Goal: Task Accomplishment & Management: Use online tool/utility

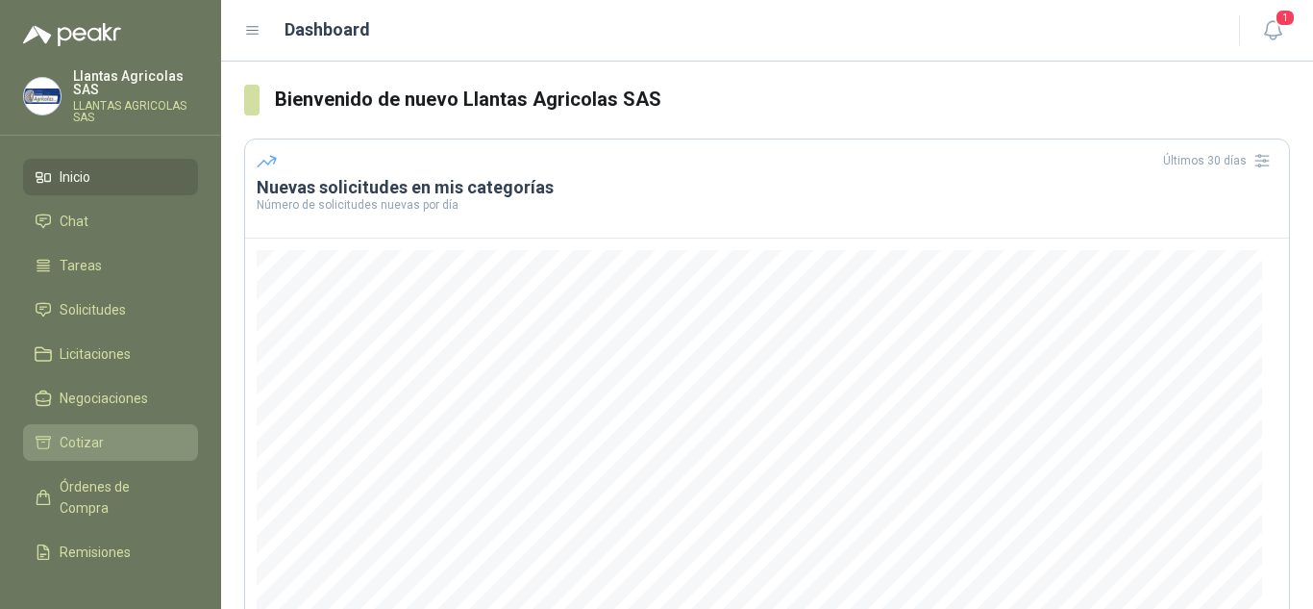
click at [129, 445] on li "Cotizar" at bounding box center [111, 442] width 152 height 21
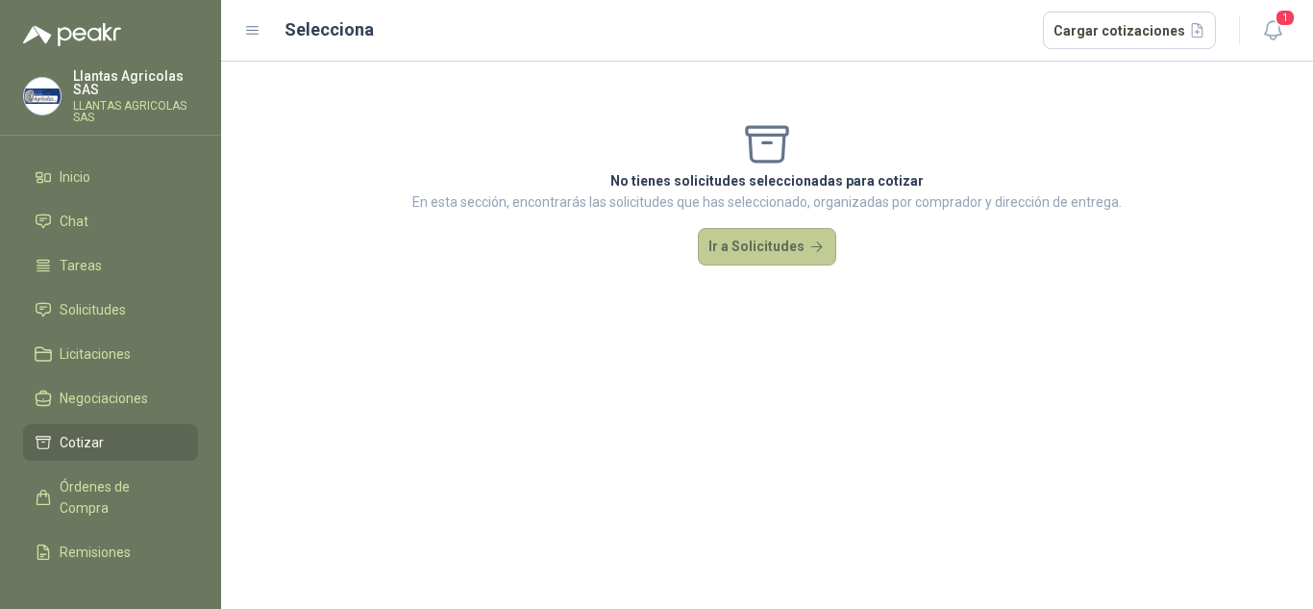
click at [764, 238] on button "Ir a Solicitudes" at bounding box center [767, 247] width 138 height 38
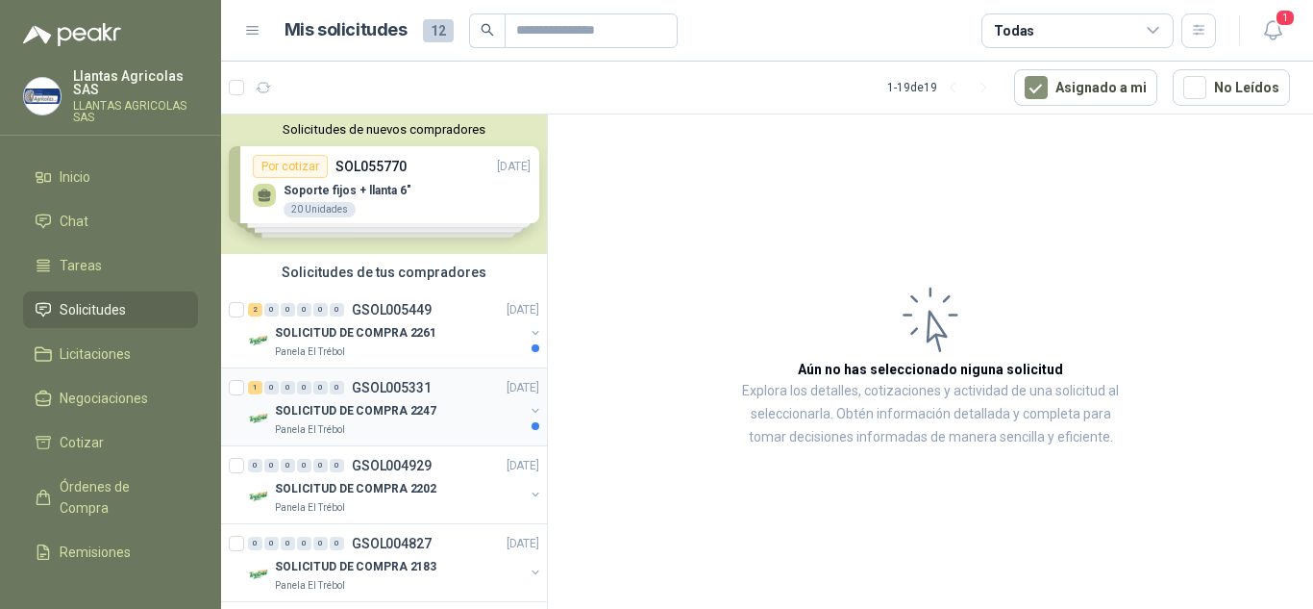
click at [454, 403] on div "SOLICITUD DE COMPRA 2247" at bounding box center [399, 410] width 249 height 23
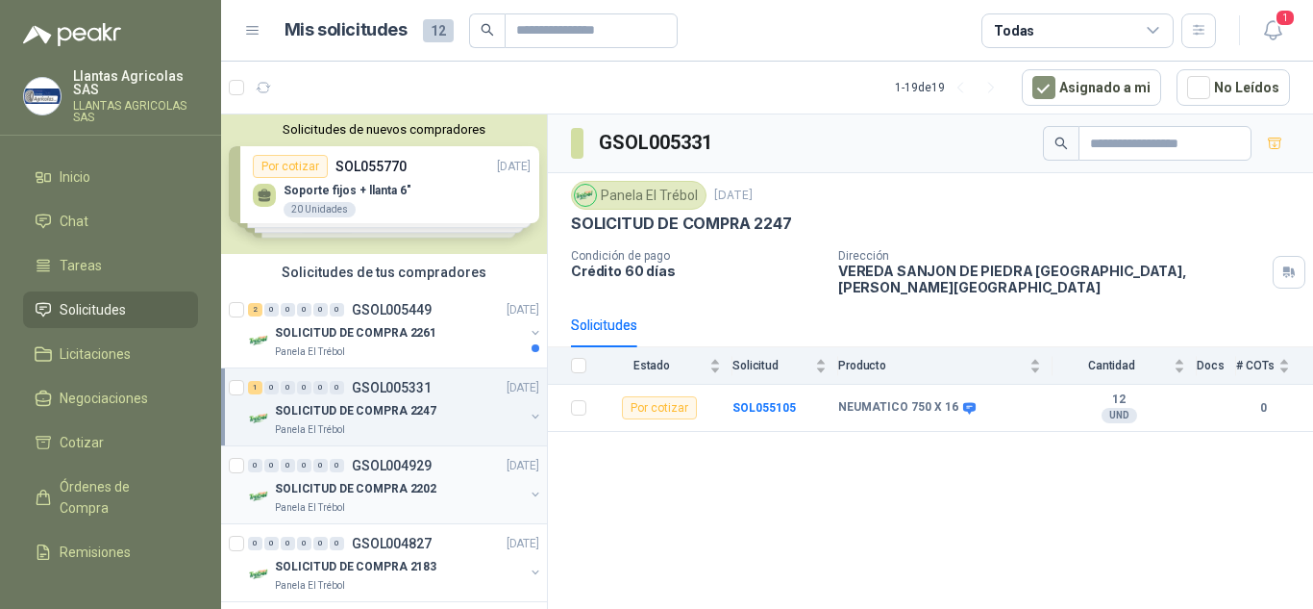
click at [427, 478] on div "SOLICITUD DE COMPRA 2202" at bounding box center [399, 488] width 249 height 23
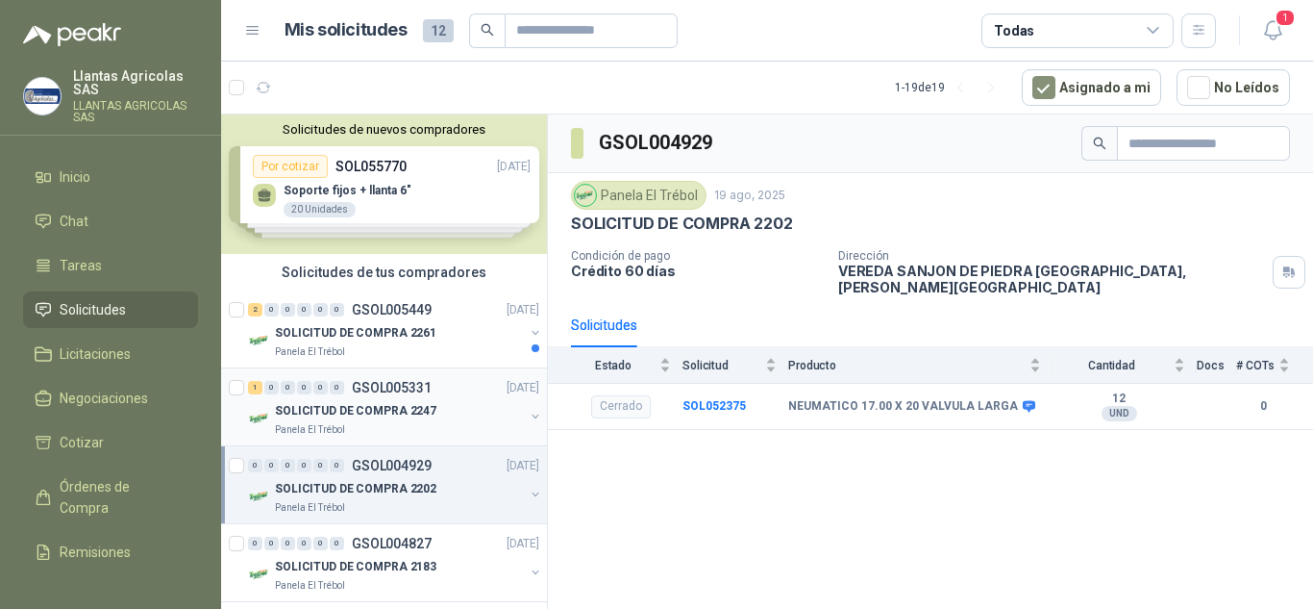
click at [425, 418] on p "SOLICITUD DE COMPRA 2247" at bounding box center [356, 411] width 162 height 18
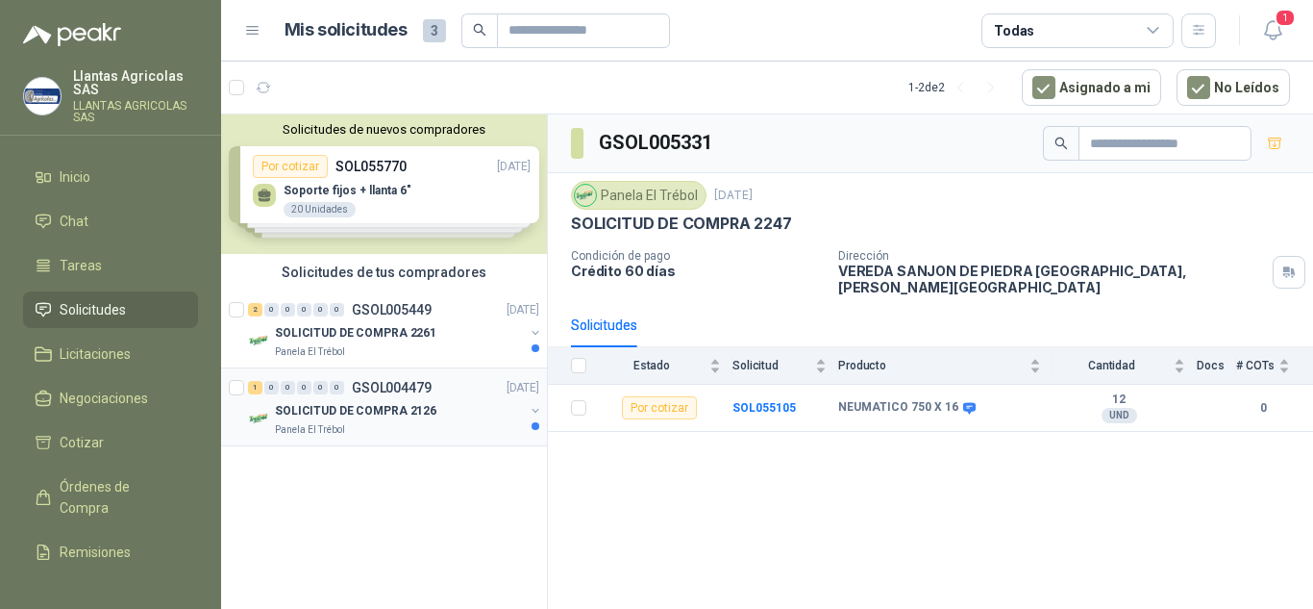
click at [462, 420] on div "SOLICITUD DE COMPRA 2126" at bounding box center [399, 410] width 249 height 23
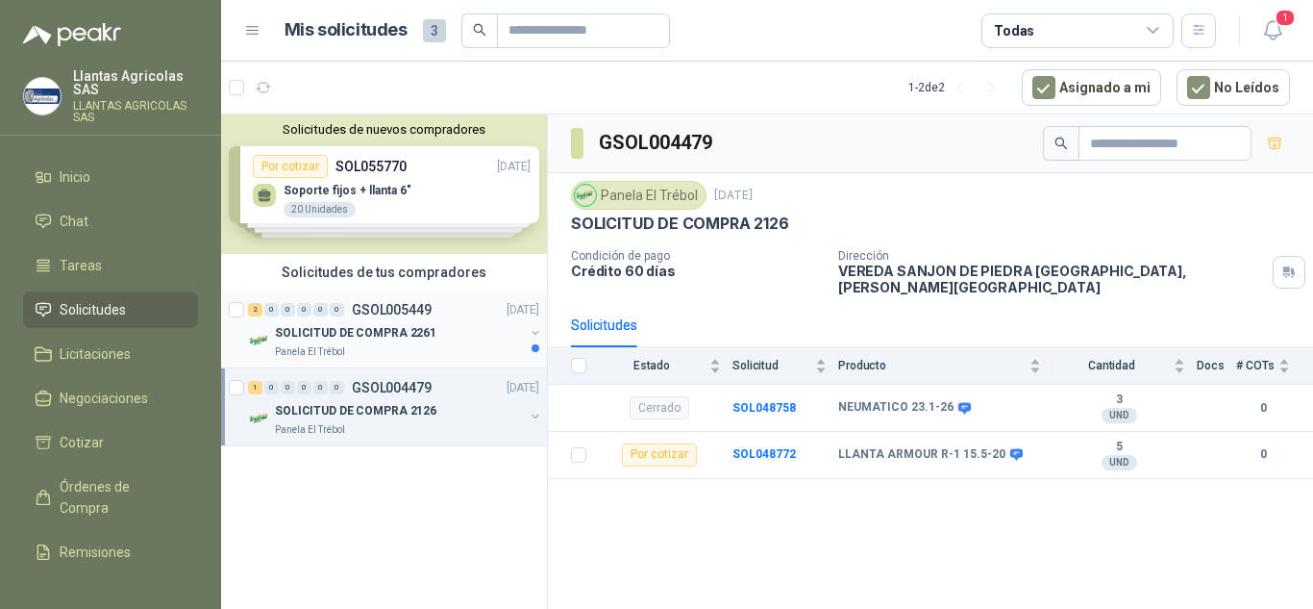
click at [462, 322] on div "SOLICITUD DE COMPRA 2261" at bounding box center [399, 332] width 249 height 23
click at [418, 404] on p "SOLICITUD DE COMPRA 2126" at bounding box center [356, 411] width 162 height 18
click at [739, 502] on div "GSOL004479 Panela El Trébol [DATE] SOLICITUD DE COMPRA 2126 Condición de pago C…" at bounding box center [930, 364] width 765 height 501
click at [630, 472] on div "GSOL004479 Panela El Trébol [DATE] SOLICITUD DE COMPRA 2126 Condición de pago C…" at bounding box center [930, 364] width 765 height 501
click at [990, 400] on div "NEUMATICO 23.1-26" at bounding box center [939, 407] width 203 height 15
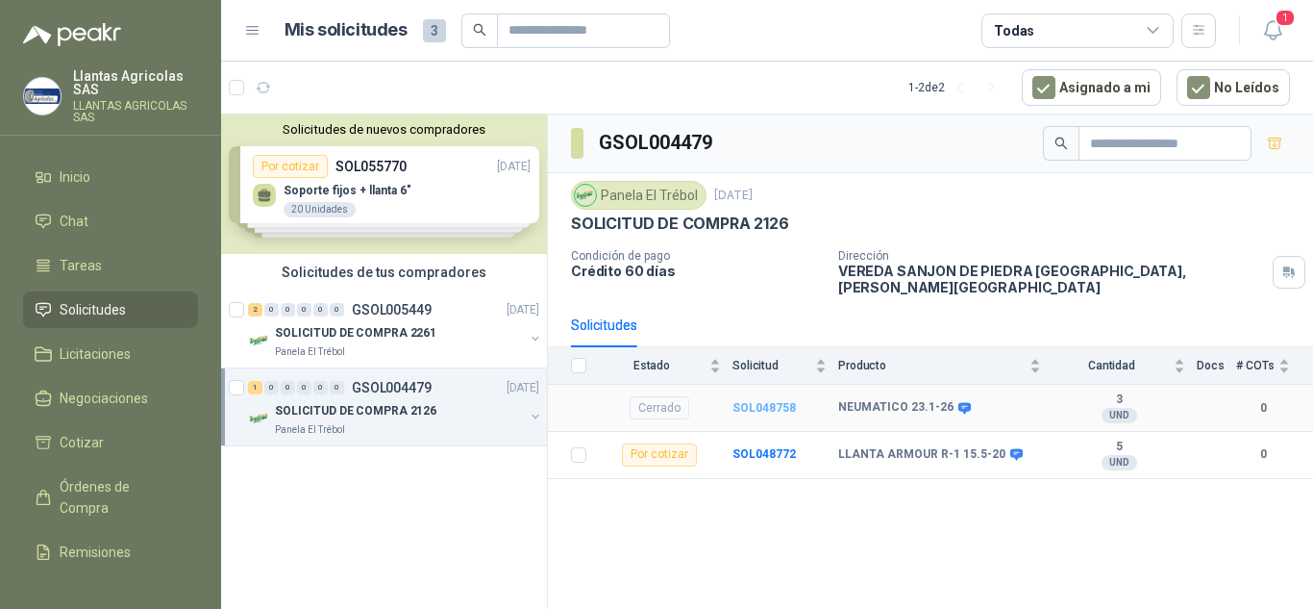
click at [760, 401] on b "SOL048758" at bounding box center [764, 407] width 63 height 13
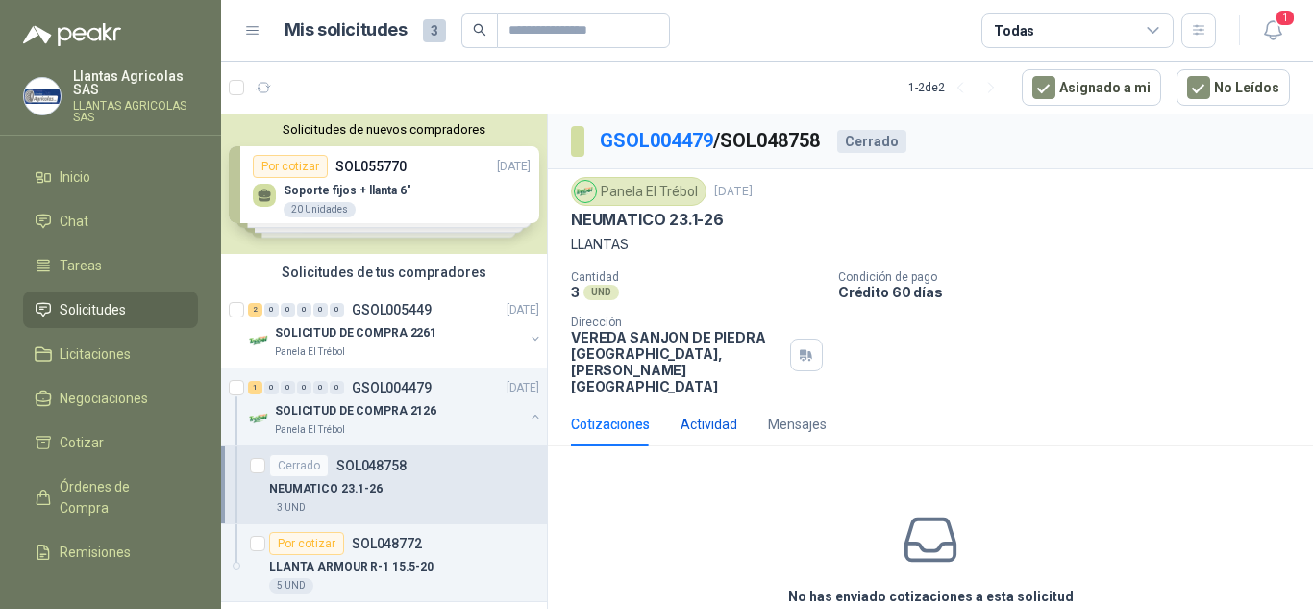
click at [711, 413] on div "Actividad" at bounding box center [709, 423] width 57 height 21
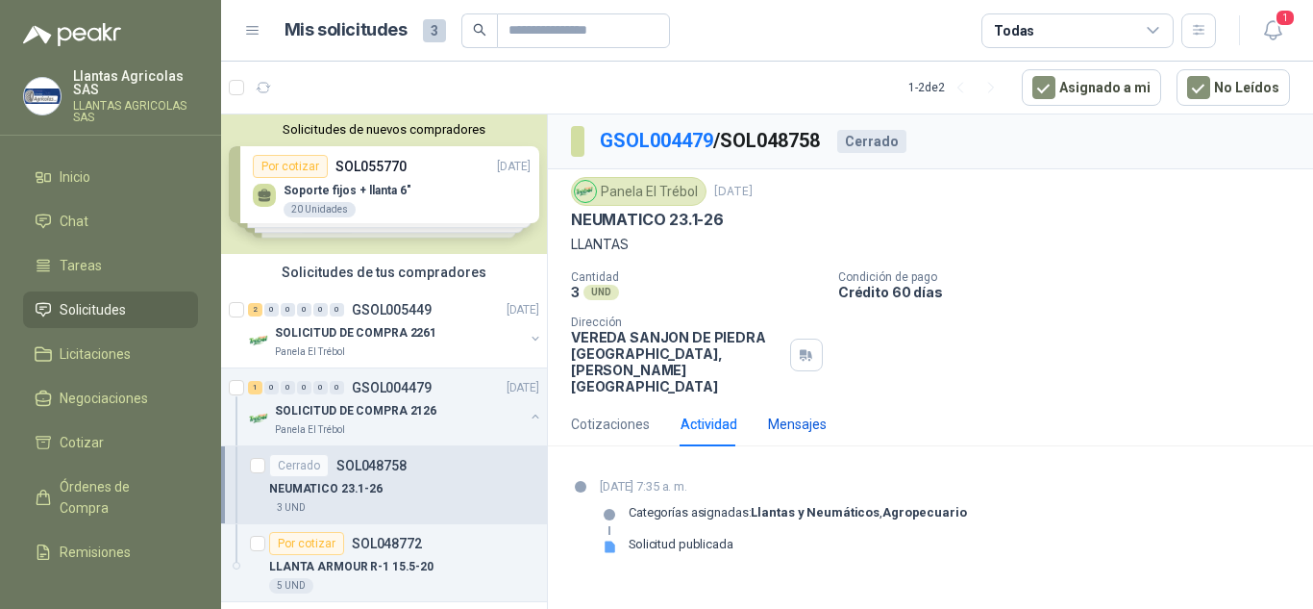
click at [775, 413] on div "Mensajes" at bounding box center [797, 423] width 59 height 21
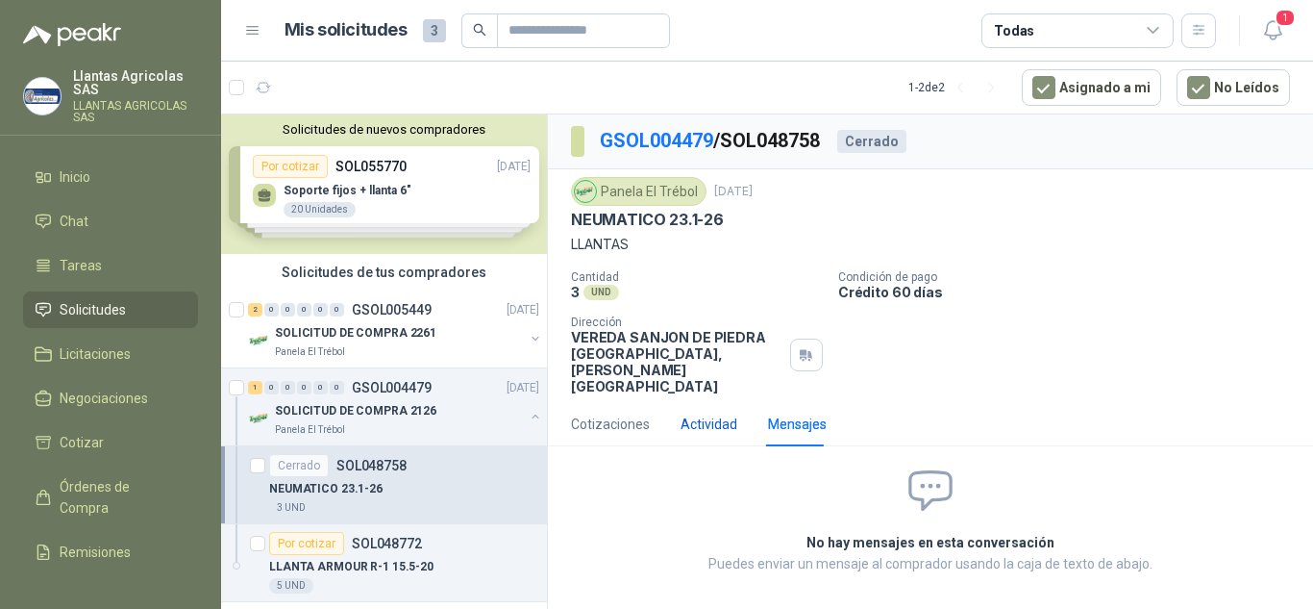
click at [710, 413] on div "Actividad" at bounding box center [709, 423] width 57 height 21
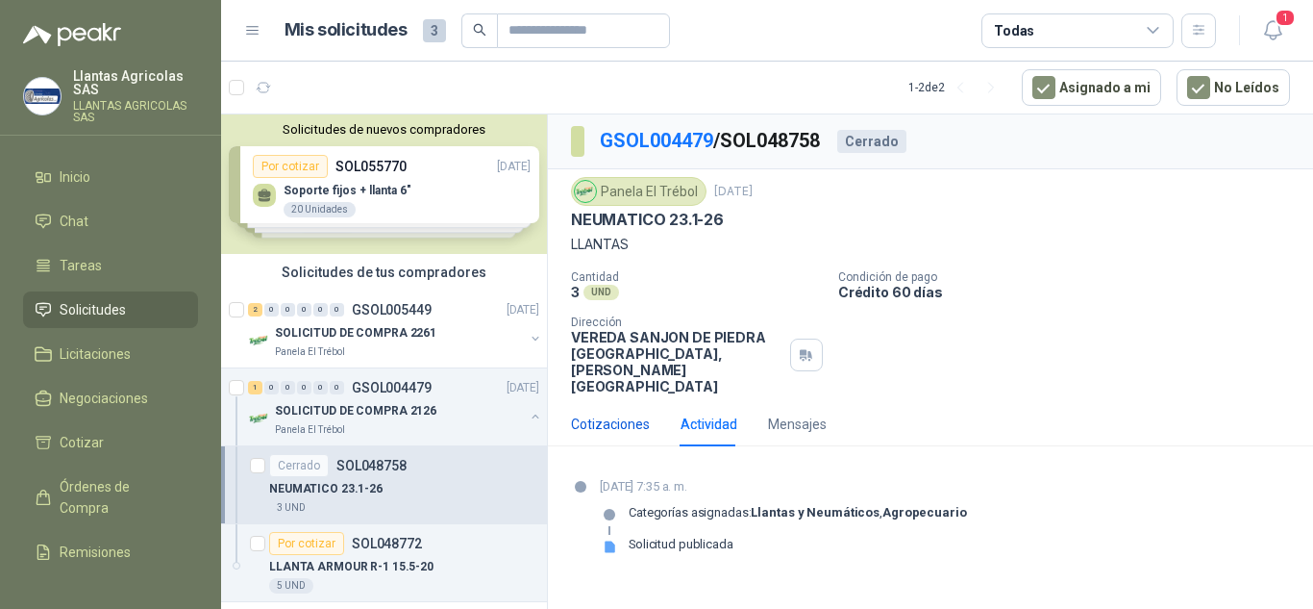
click at [605, 413] on div "Cotizaciones" at bounding box center [610, 423] width 79 height 21
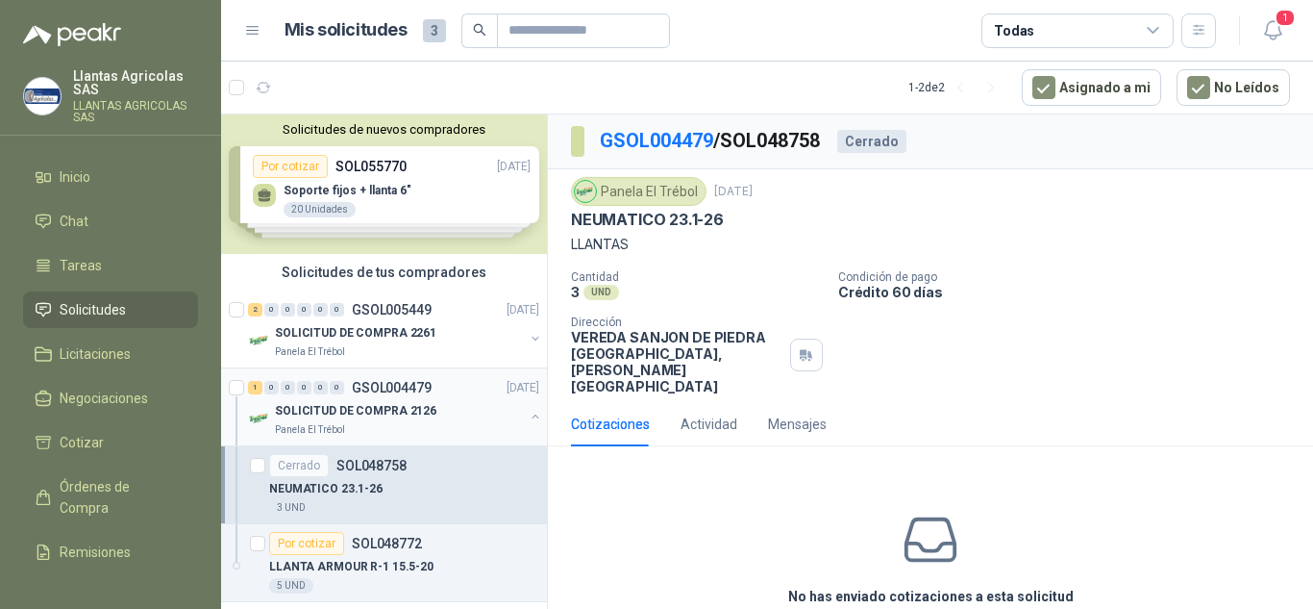
click at [396, 422] on div "Panela El Trébol" at bounding box center [399, 429] width 249 height 15
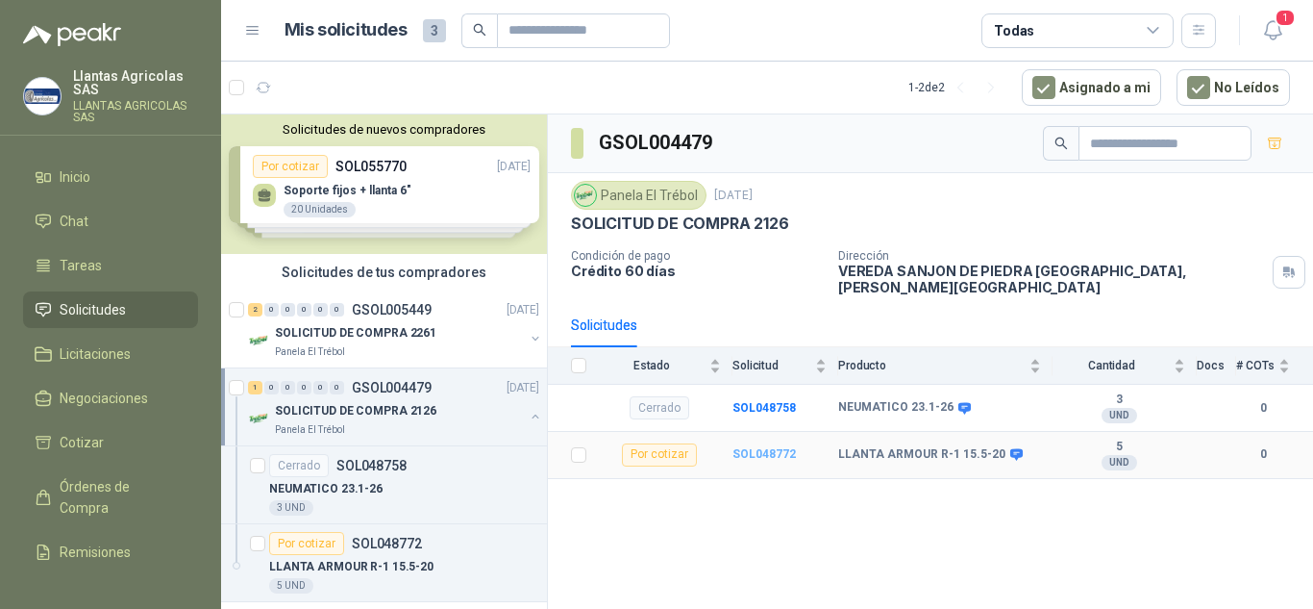
click at [765, 447] on b "SOL048772" at bounding box center [764, 453] width 63 height 13
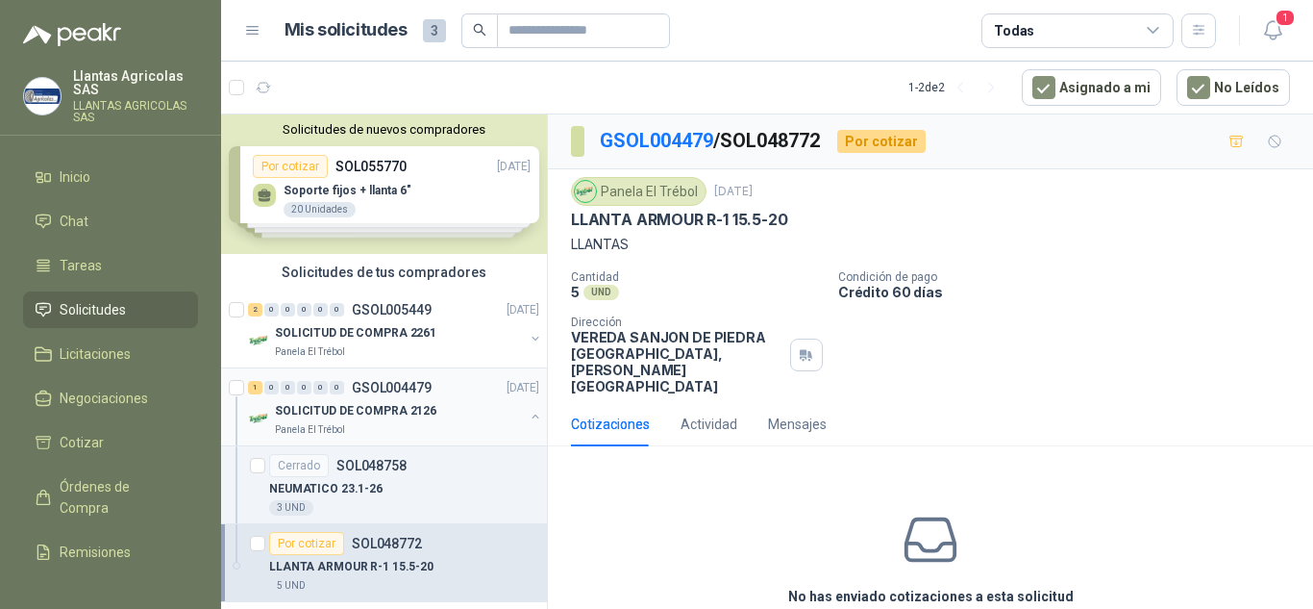
click at [396, 412] on p "SOLICITUD DE COMPRA 2126" at bounding box center [356, 411] width 162 height 18
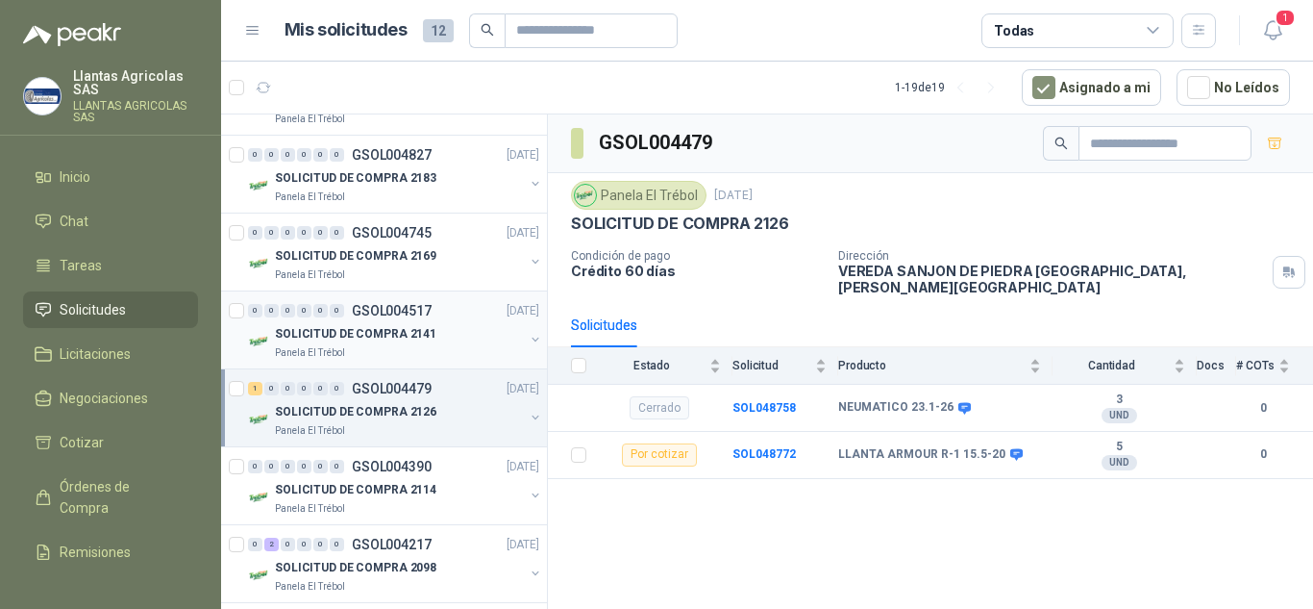
scroll to position [316, 0]
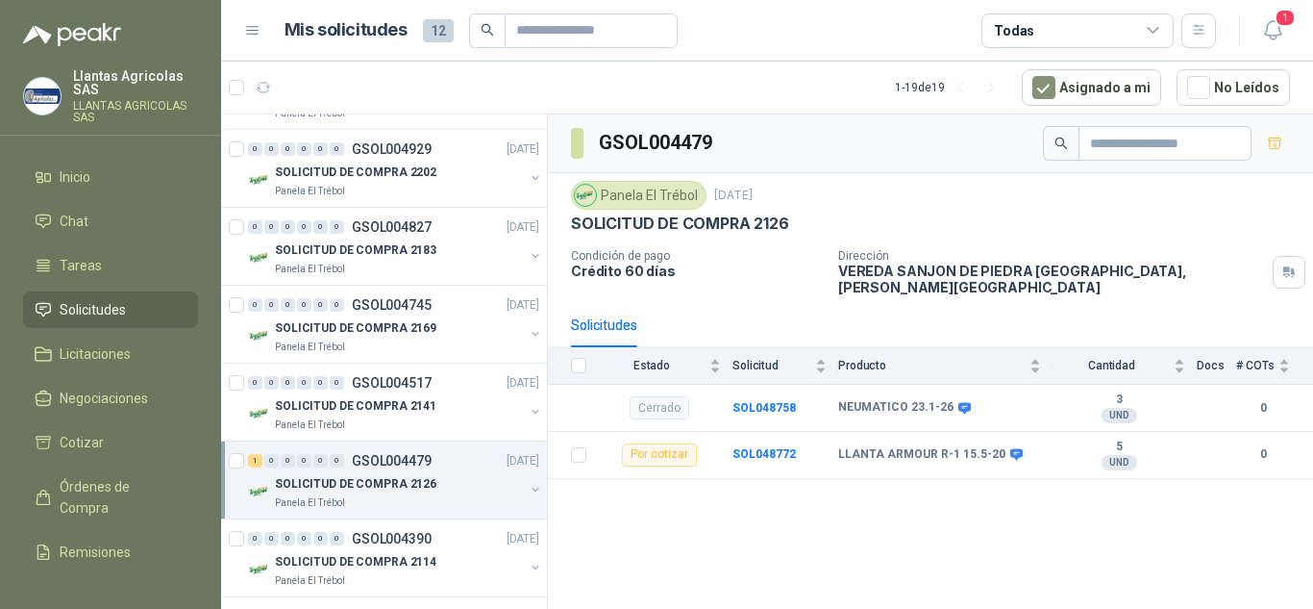
click at [428, 482] on div "SOLICITUD DE COMPRA 2126" at bounding box center [399, 483] width 249 height 23
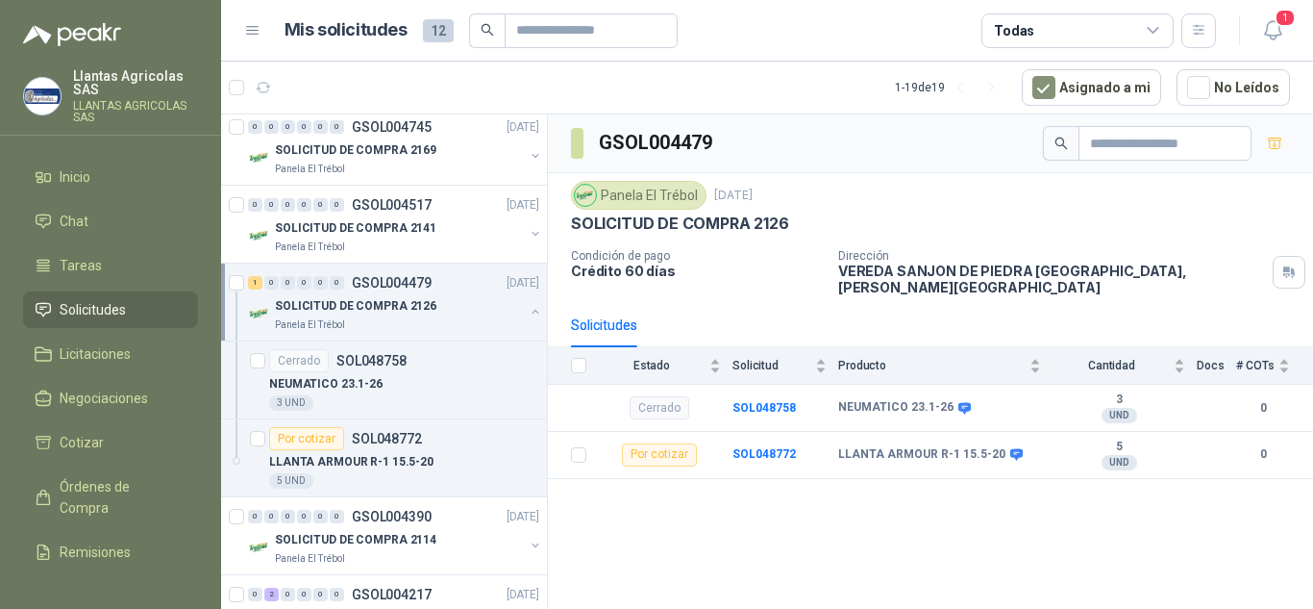
scroll to position [509, 0]
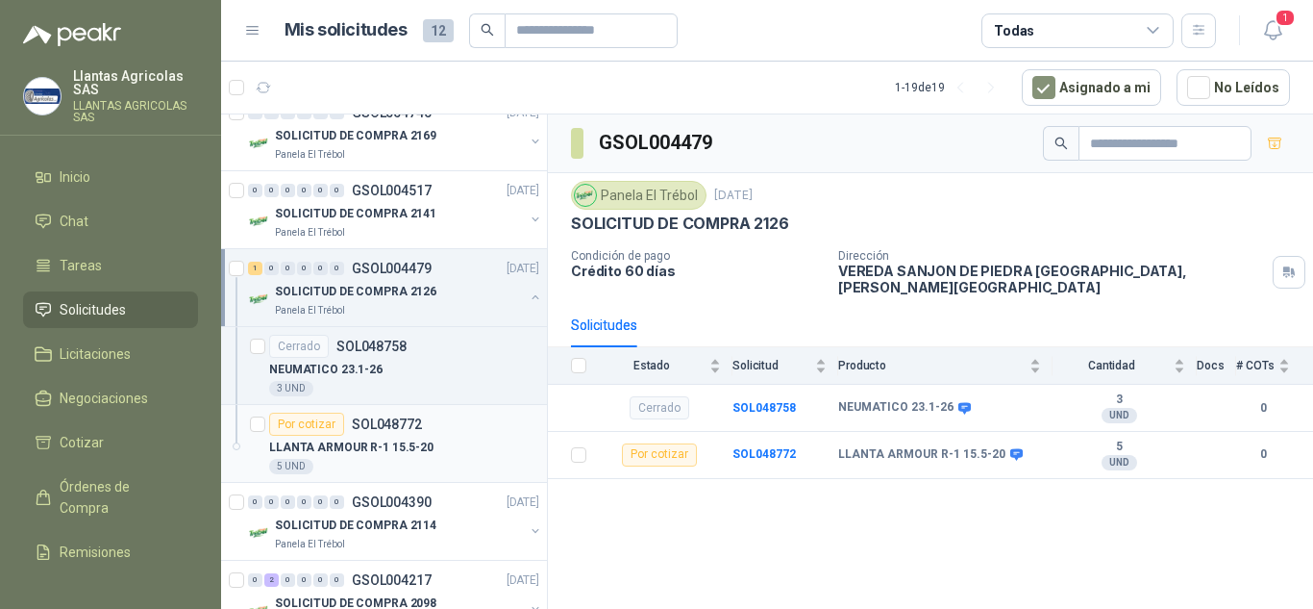
click at [420, 430] on div "Por cotizar SOL048772" at bounding box center [404, 423] width 270 height 23
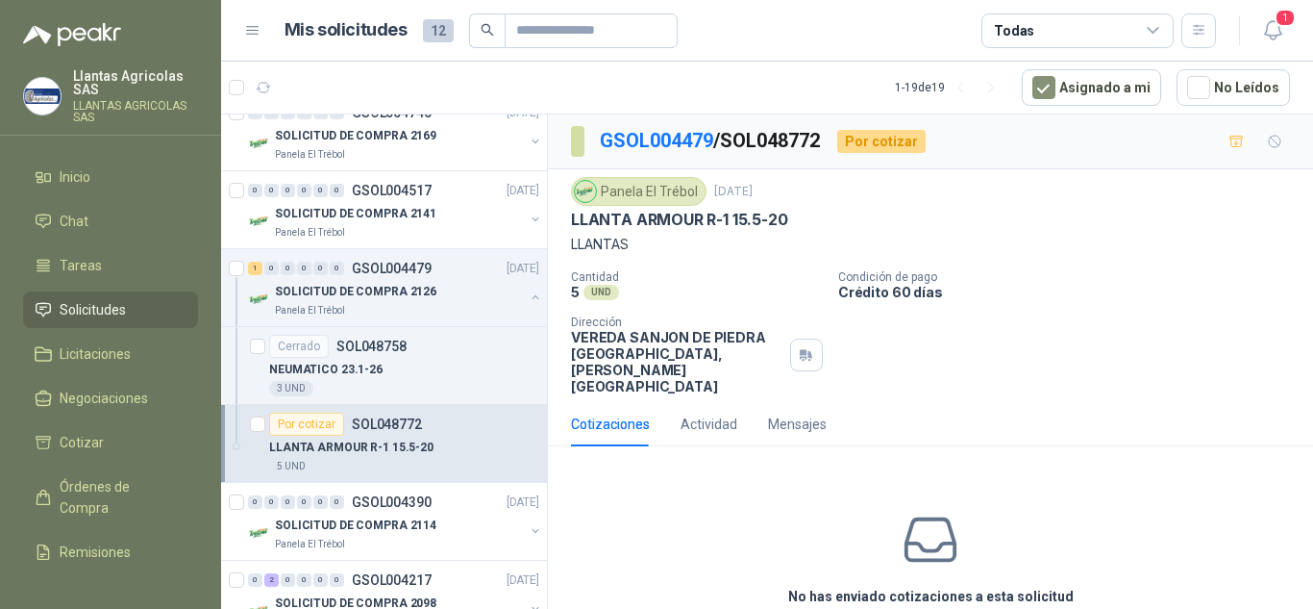
scroll to position [60, 0]
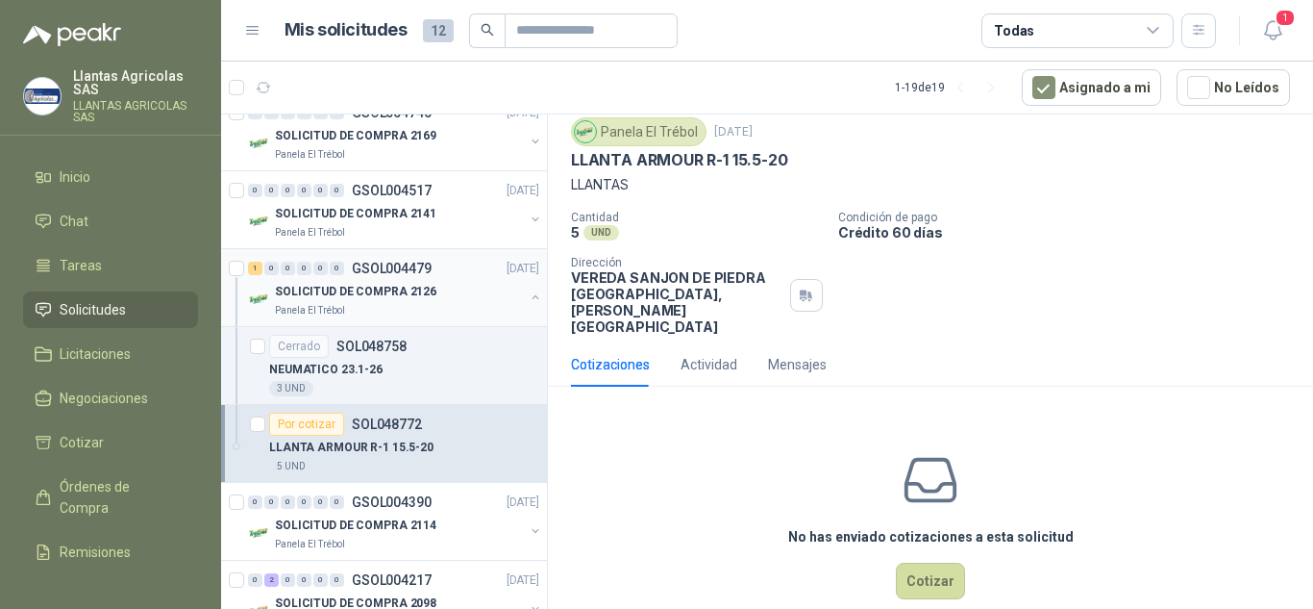
click at [423, 292] on p "SOLICITUD DE COMPRA 2126" at bounding box center [356, 292] width 162 height 18
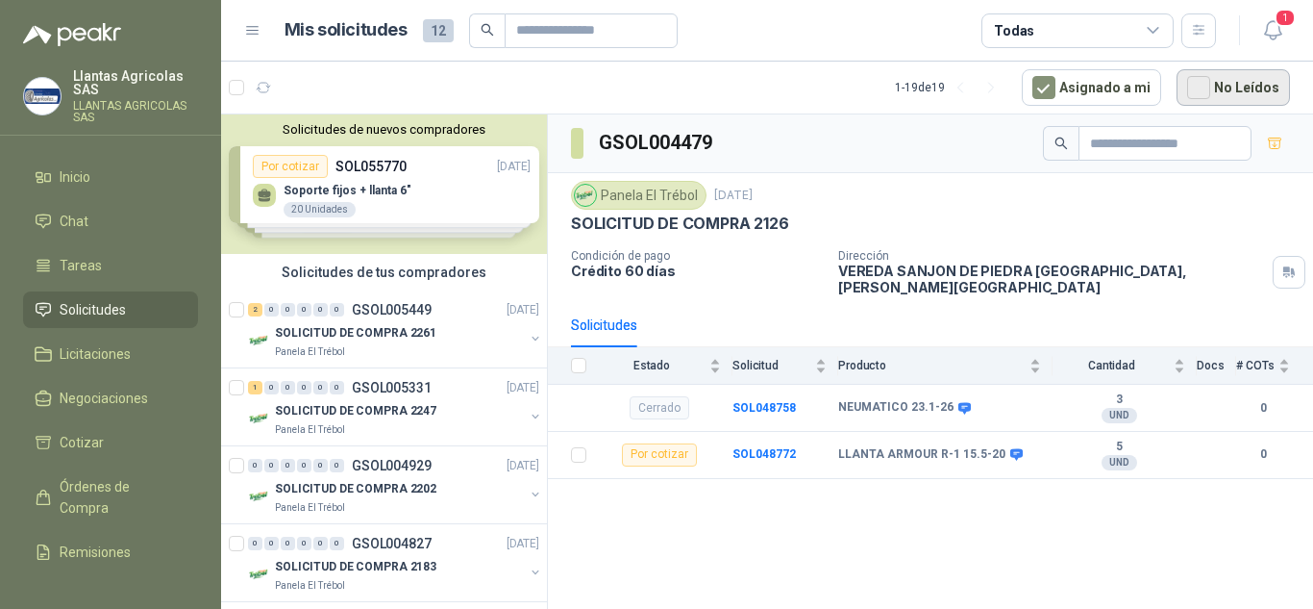
click at [1228, 92] on button "No Leídos" at bounding box center [1233, 87] width 113 height 37
click at [460, 417] on div "SOLICITUD DE COMPRA 2247" at bounding box center [399, 410] width 249 height 23
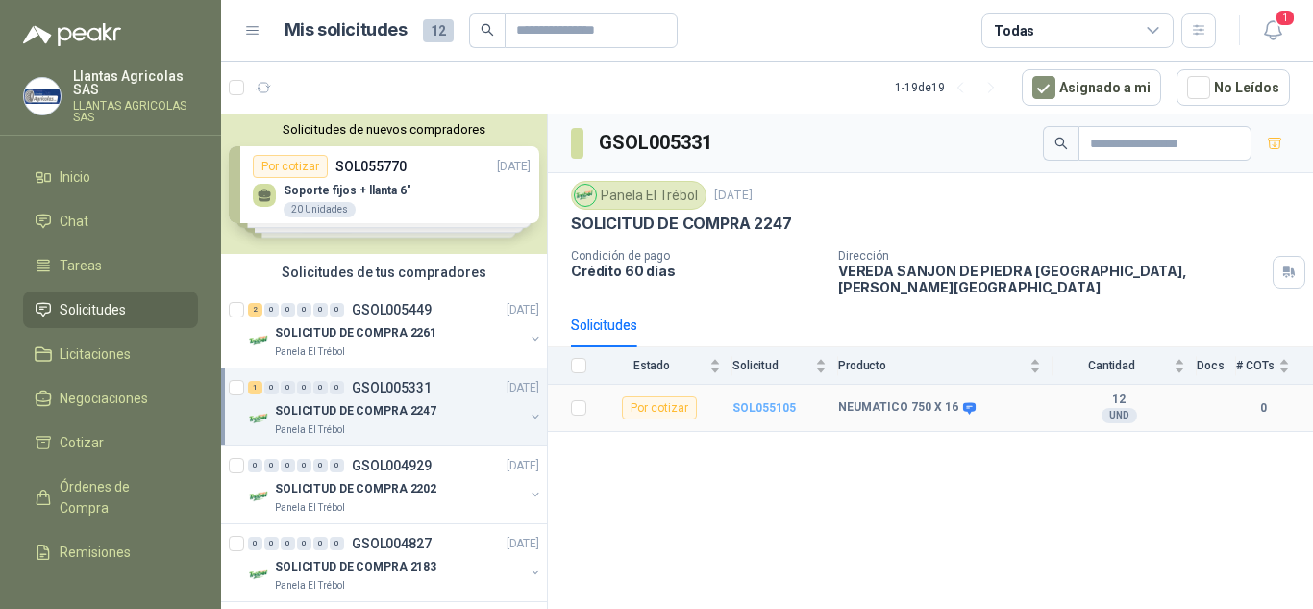
click at [773, 401] on b "SOL055105" at bounding box center [764, 407] width 63 height 13
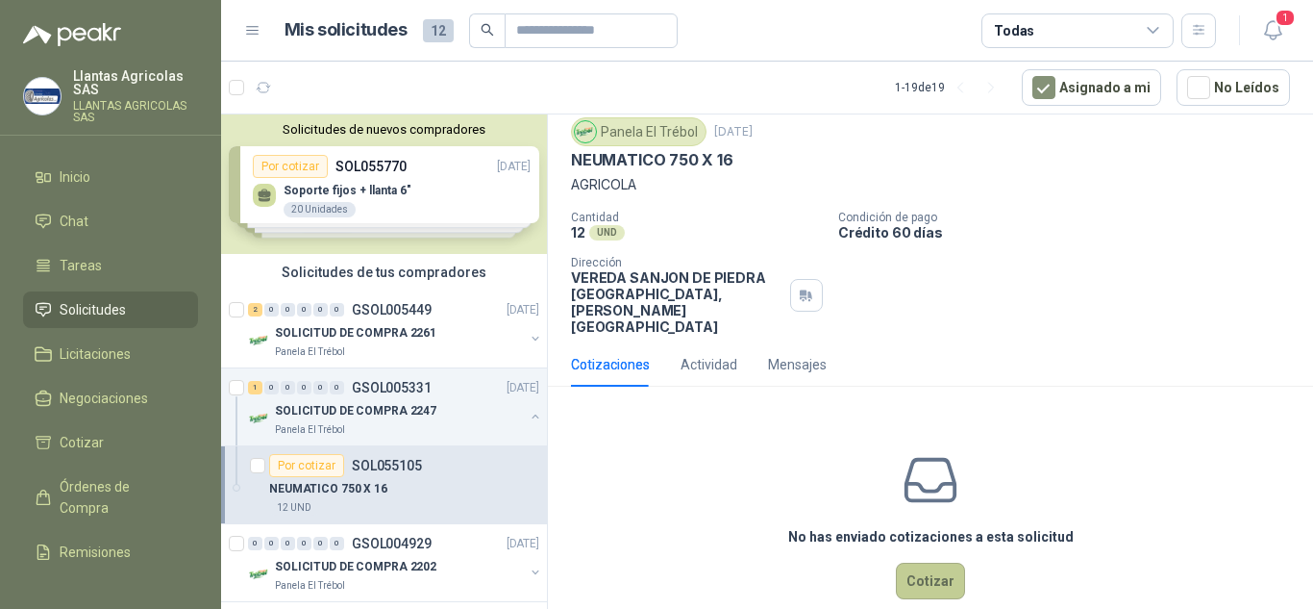
click at [942, 562] on button "Cotizar" at bounding box center [930, 580] width 69 height 37
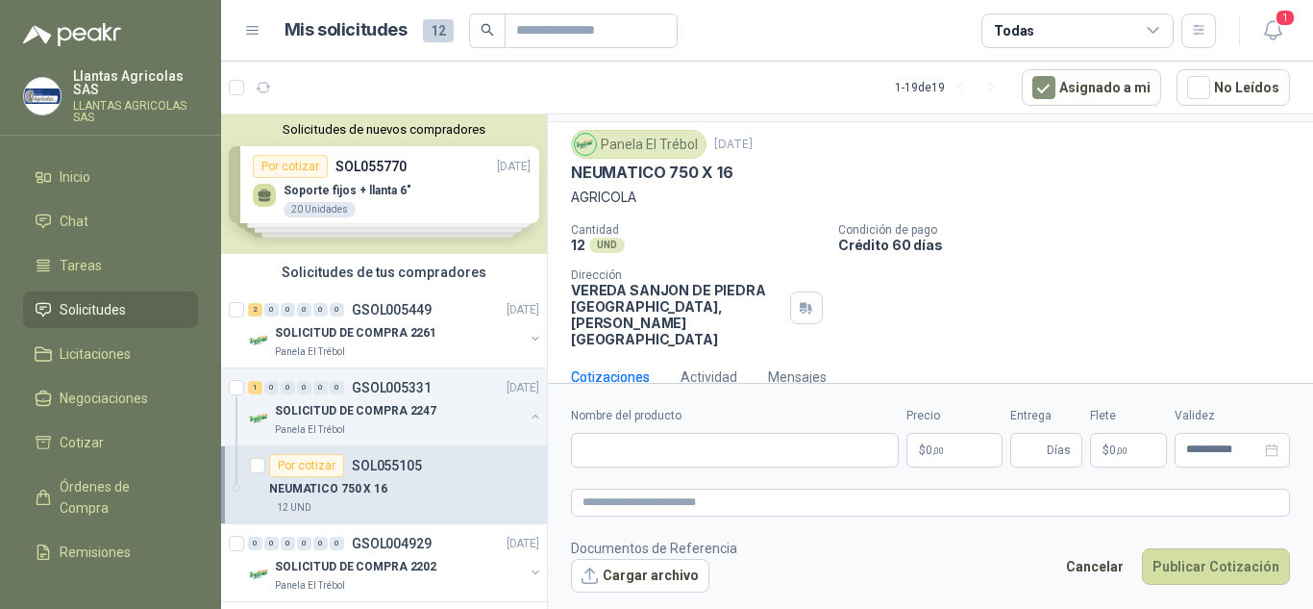
scroll to position [46, 0]
drag, startPoint x: 572, startPoint y: 172, endPoint x: 811, endPoint y: 175, distance: 238.5
click at [811, 175] on div "NEUMATICO 750 X 16" at bounding box center [930, 173] width 719 height 20
copy p "NEUMATICO 750 X 16"
click at [389, 429] on div "Panela El Trébol" at bounding box center [399, 429] width 249 height 15
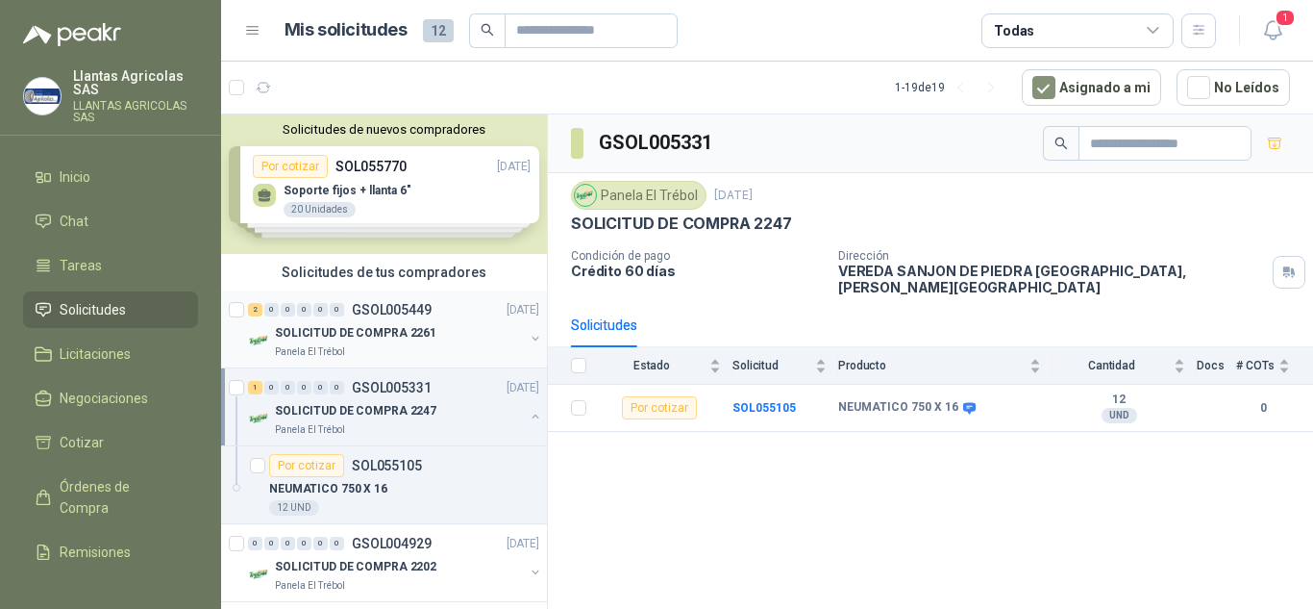
click at [423, 337] on p "SOLICITUD DE COMPRA 2261" at bounding box center [356, 333] width 162 height 18
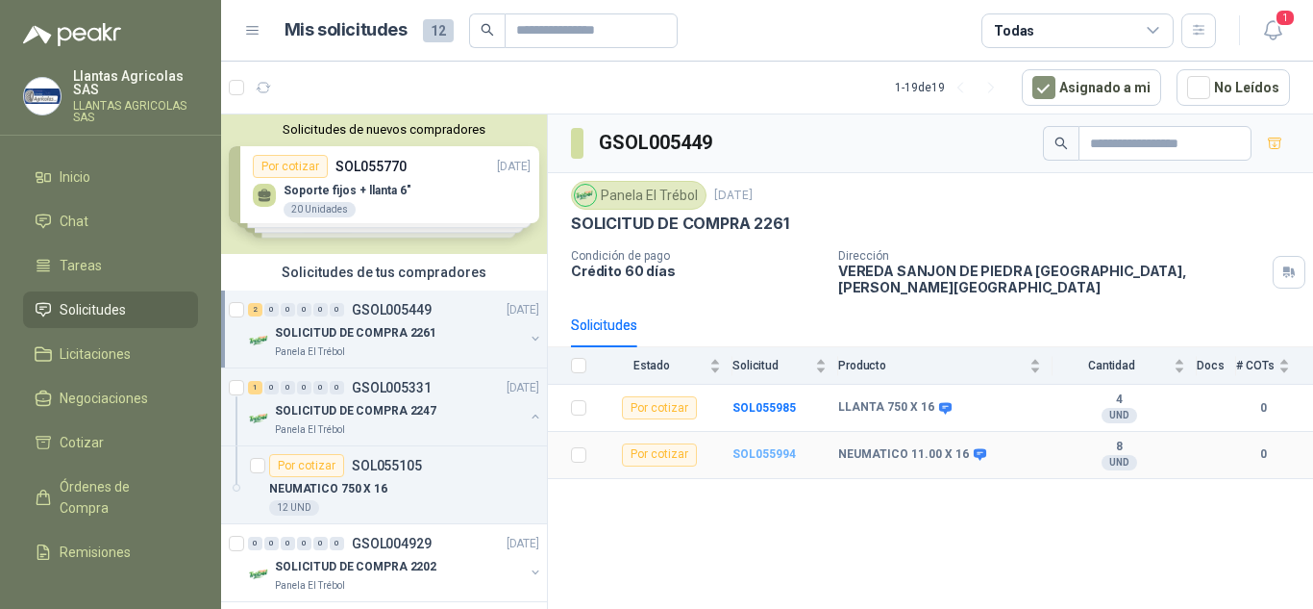
click at [782, 447] on b "SOL055994" at bounding box center [764, 453] width 63 height 13
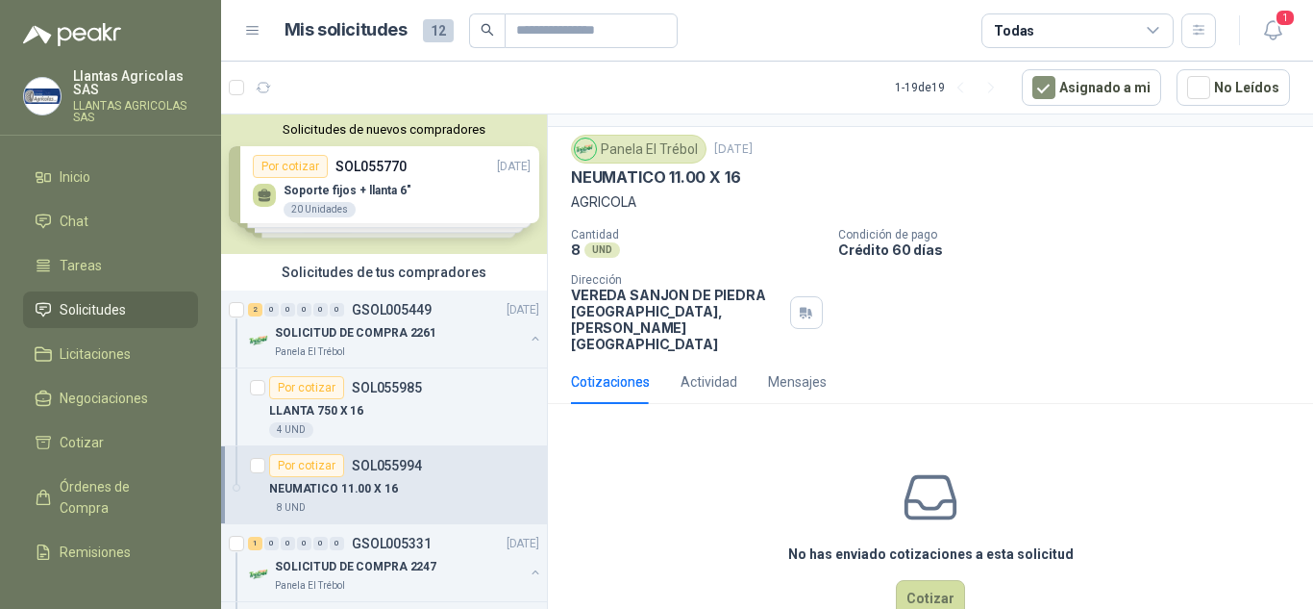
scroll to position [60, 0]
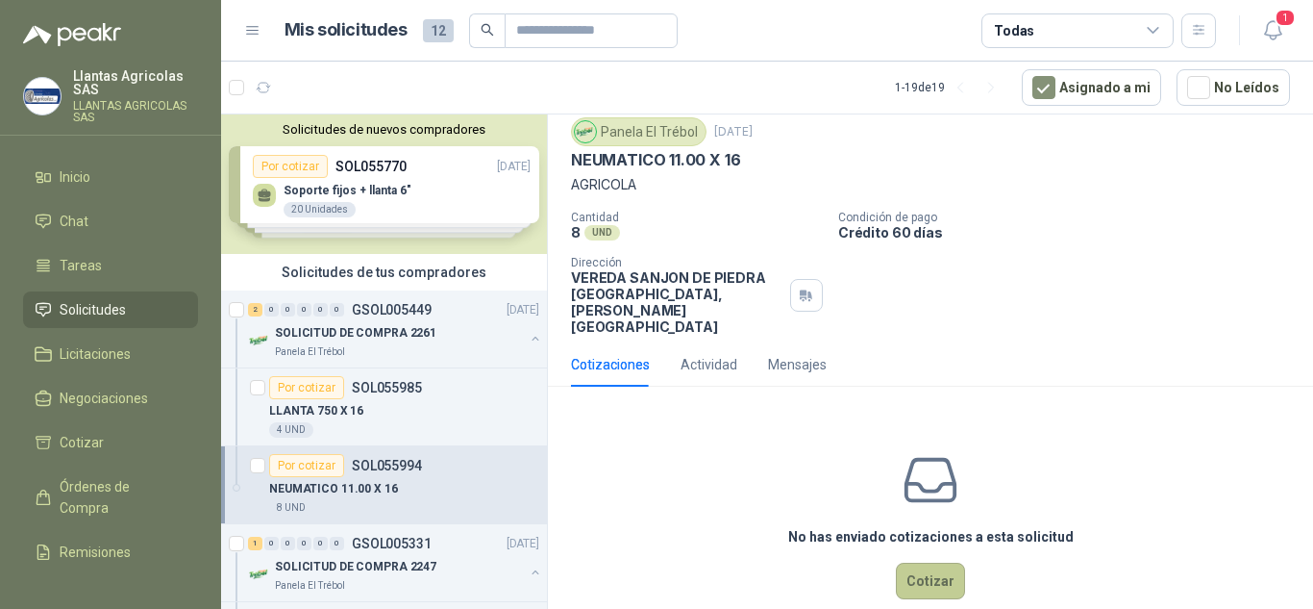
click at [944, 562] on button "Cotizar" at bounding box center [930, 580] width 69 height 37
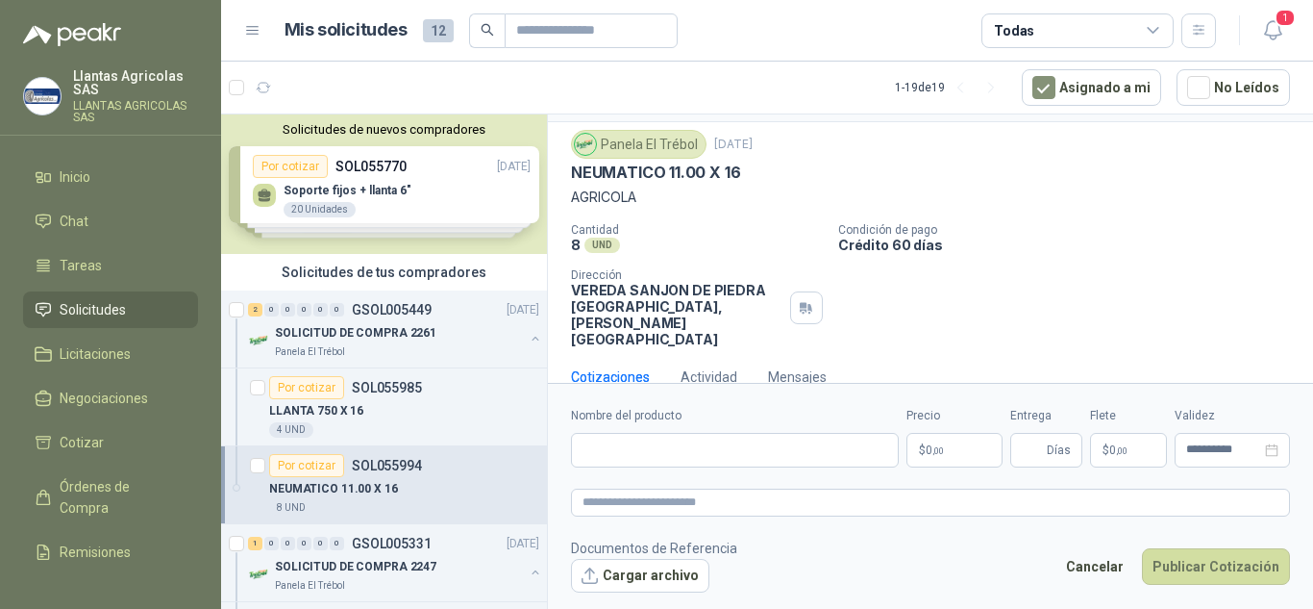
scroll to position [46, 0]
click at [781, 446] on input "Nombre del producto" at bounding box center [735, 450] width 328 height 35
paste input "**********"
type input "**********"
click at [955, 461] on p "$ 0 ,00" at bounding box center [955, 450] width 96 height 35
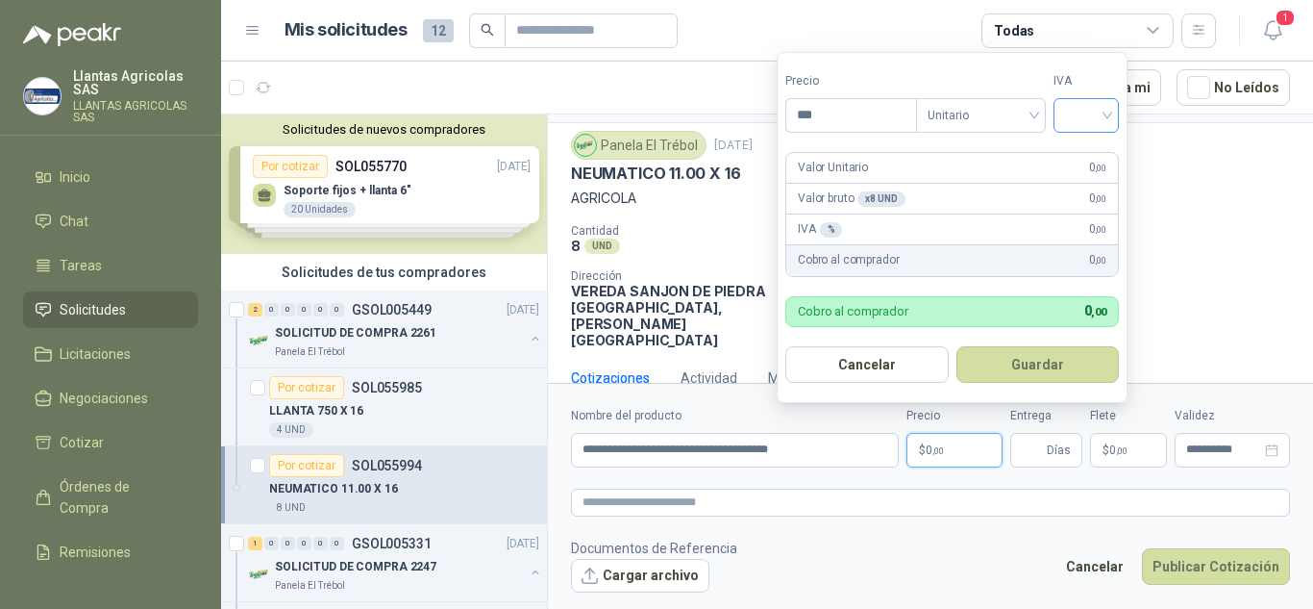
click at [1100, 109] on input "search" at bounding box center [1086, 113] width 42 height 29
click at [866, 106] on input "***" at bounding box center [851, 115] width 130 height 33
type input "*"
click at [701, 51] on header "Mis solicitudes 12 Todas 1" at bounding box center [767, 31] width 1092 height 62
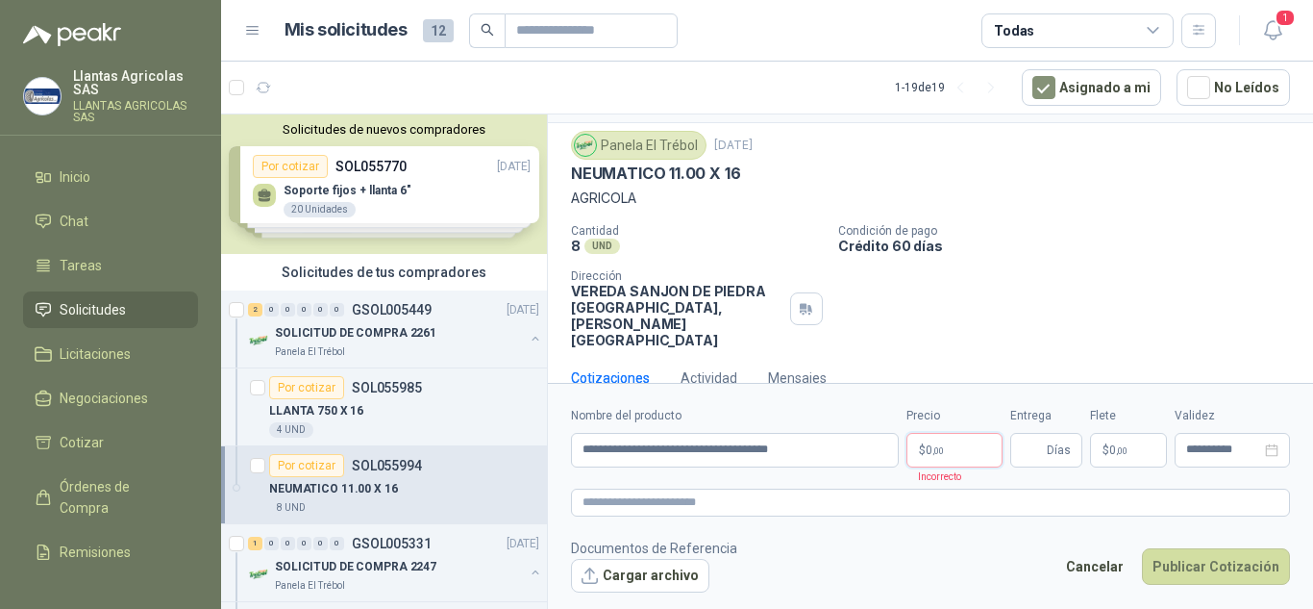
click at [930, 437] on p "$ 0 ,00" at bounding box center [955, 450] width 96 height 35
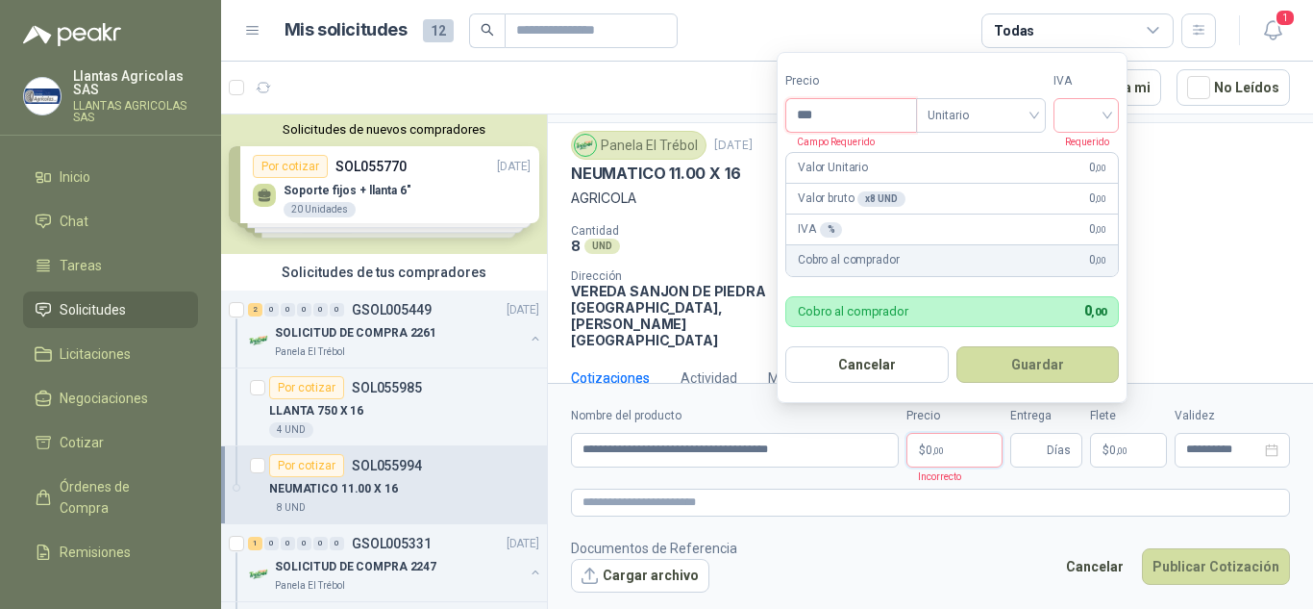
click at [853, 125] on input "***" at bounding box center [851, 115] width 130 height 33
type input "*********"
click at [1094, 105] on input "search" at bounding box center [1086, 113] width 42 height 29
click at [1086, 155] on div "19%" at bounding box center [1091, 154] width 36 height 21
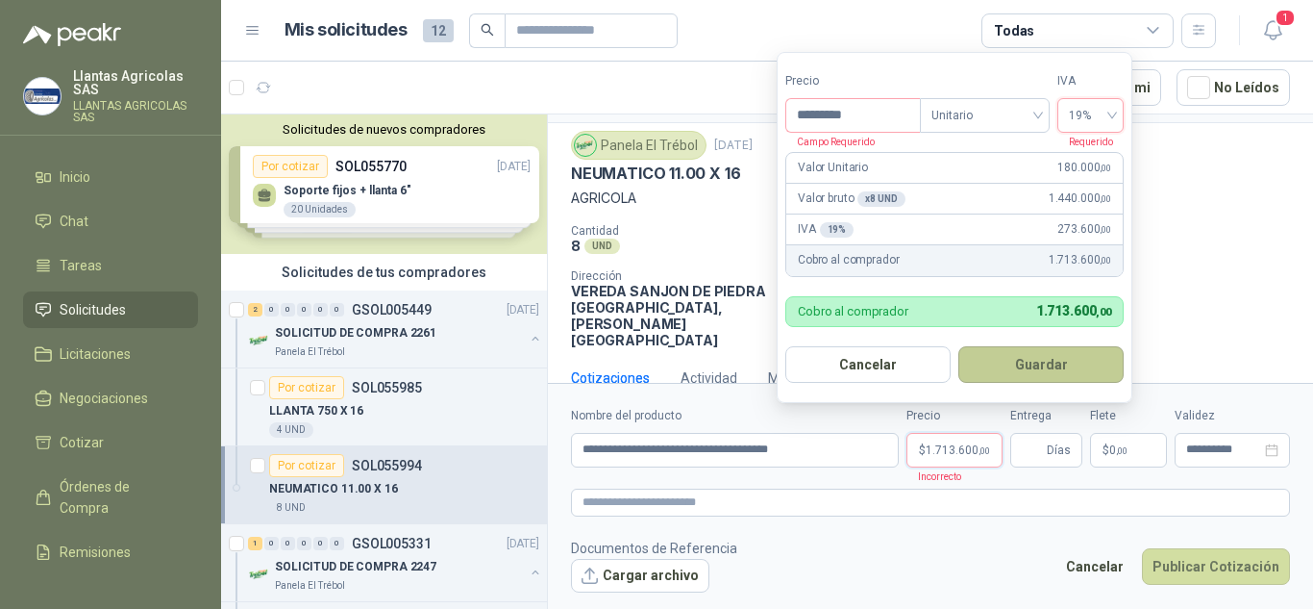
click at [1039, 350] on button "Guardar" at bounding box center [1041, 364] width 165 height 37
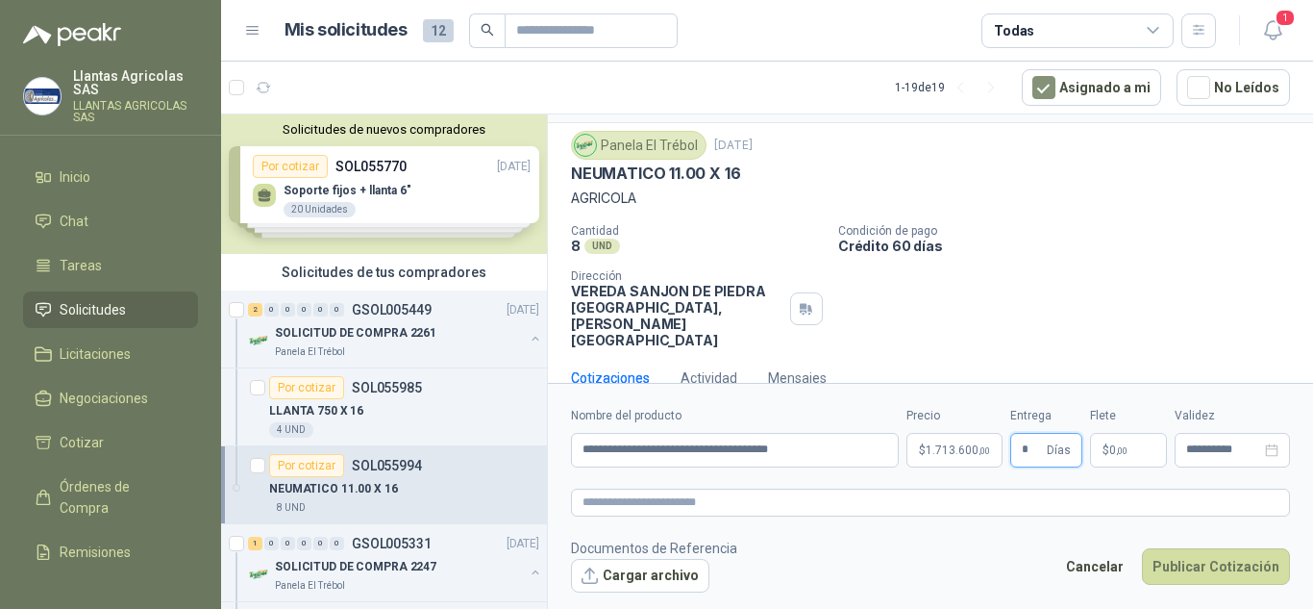
type input "*"
click at [1139, 452] on p "$ 0 ,00" at bounding box center [1128, 450] width 77 height 35
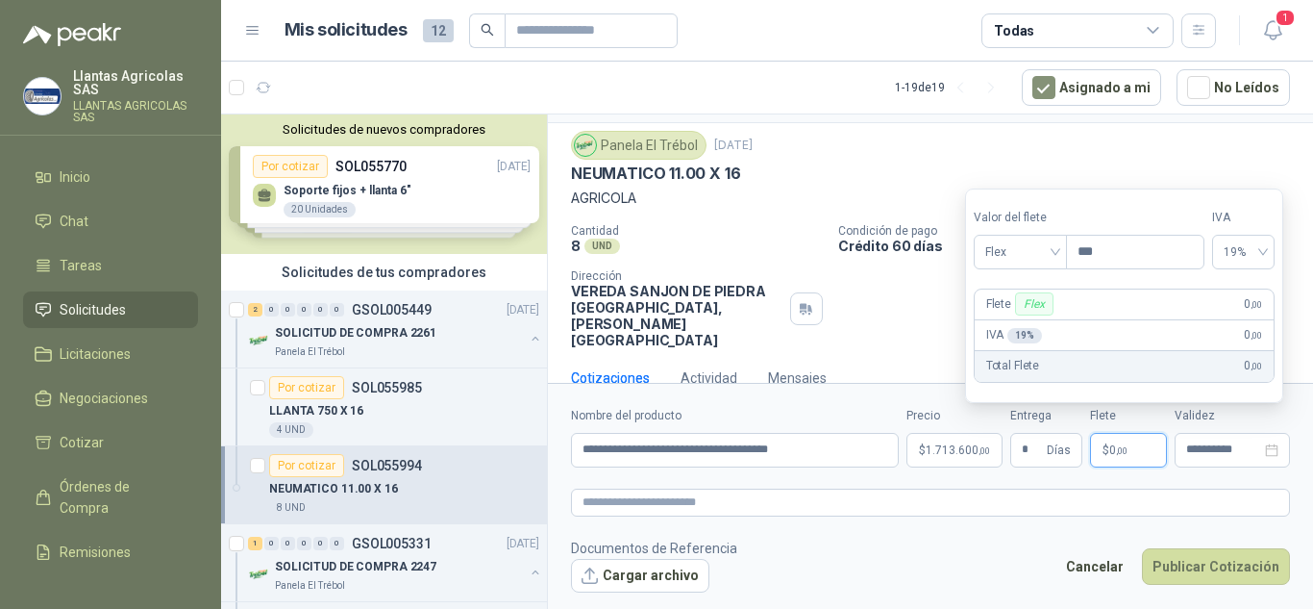
click at [1175, 420] on label "Validez" at bounding box center [1232, 416] width 115 height 18
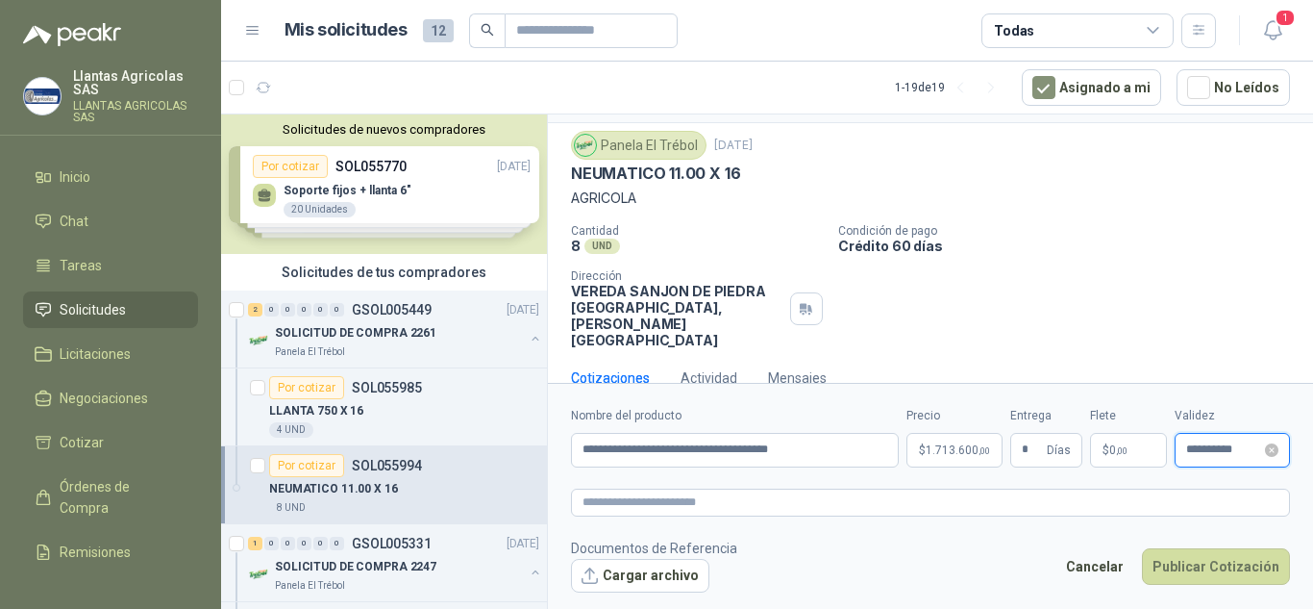
click at [1257, 447] on input "**********" at bounding box center [1223, 449] width 75 height 12
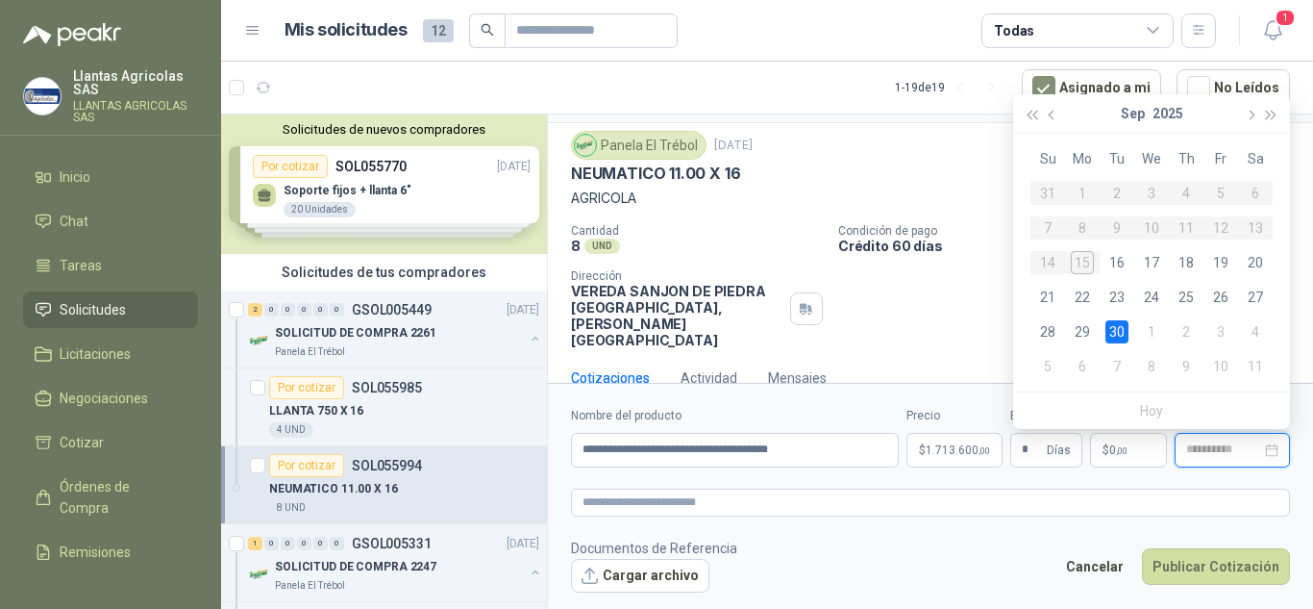
type input "**********"
click at [1118, 338] on div "30" at bounding box center [1117, 331] width 23 height 23
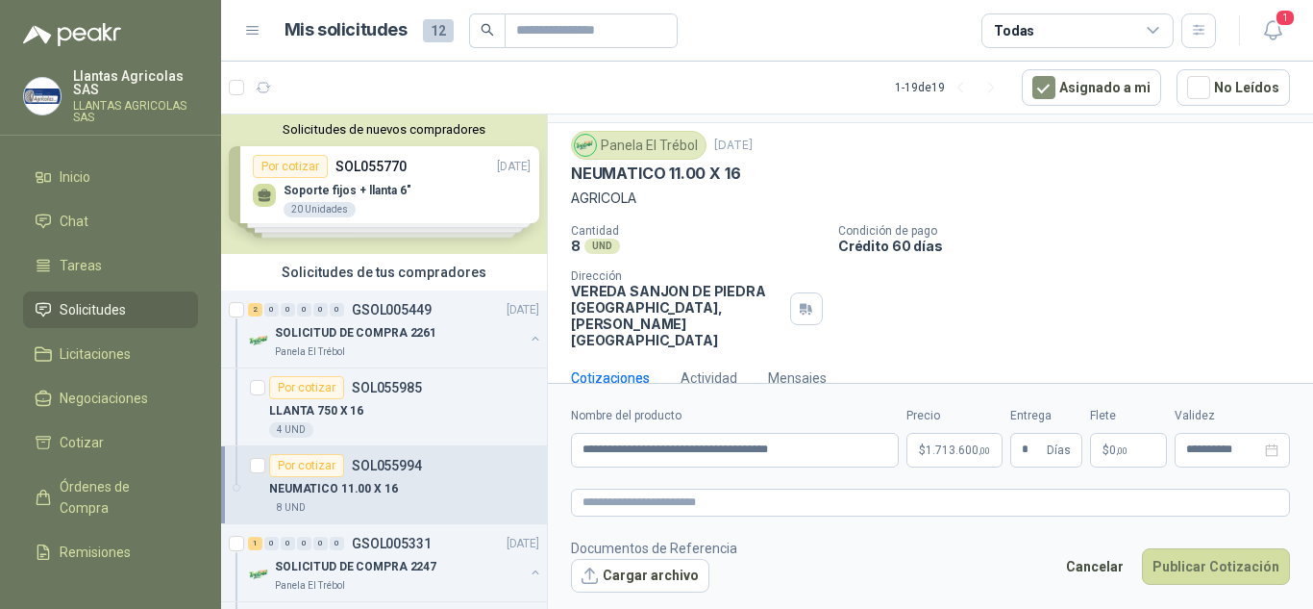
click at [867, 524] on form "**********" at bounding box center [930, 499] width 765 height 233
drag, startPoint x: 847, startPoint y: 447, endPoint x: 530, endPoint y: 451, distance: 317.3
click at [530, 451] on div "Solicitudes de nuevos compradores Por cotizar SOL055770 [DATE] Soporte fijos + …" at bounding box center [767, 364] width 1092 height 502
click at [683, 499] on textarea at bounding box center [930, 502] width 719 height 28
paste textarea "**********"
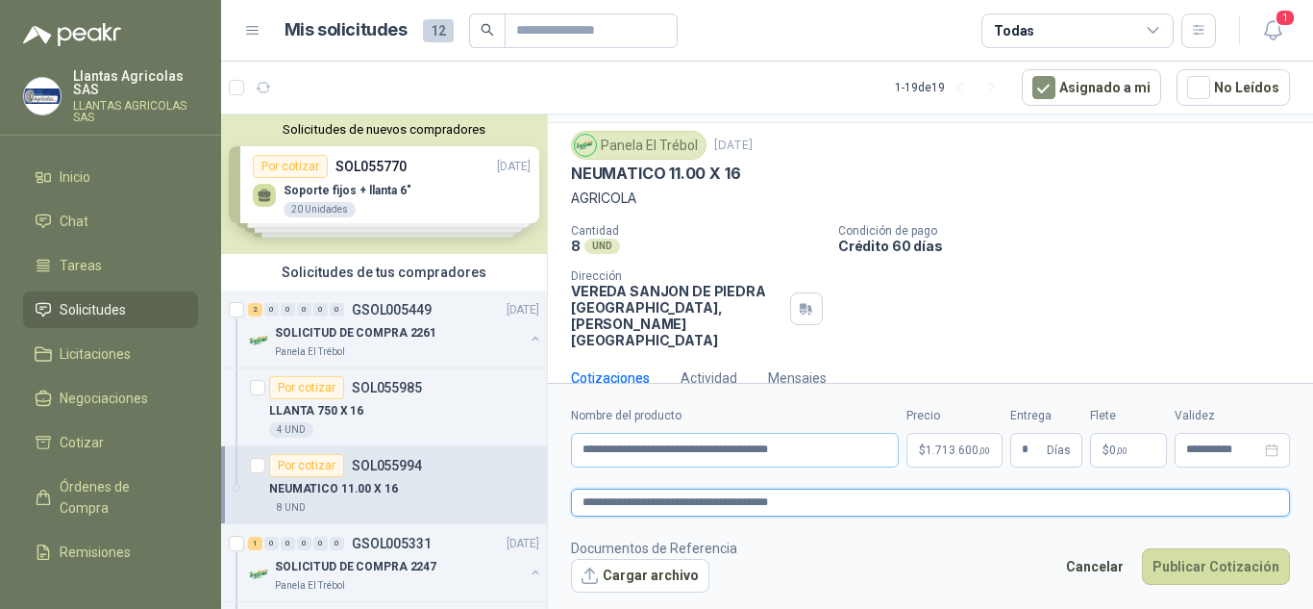
type textarea "**********"
drag, startPoint x: 756, startPoint y: 454, endPoint x: 705, endPoint y: 456, distance: 51.0
click at [705, 456] on input "**********" at bounding box center [735, 450] width 328 height 35
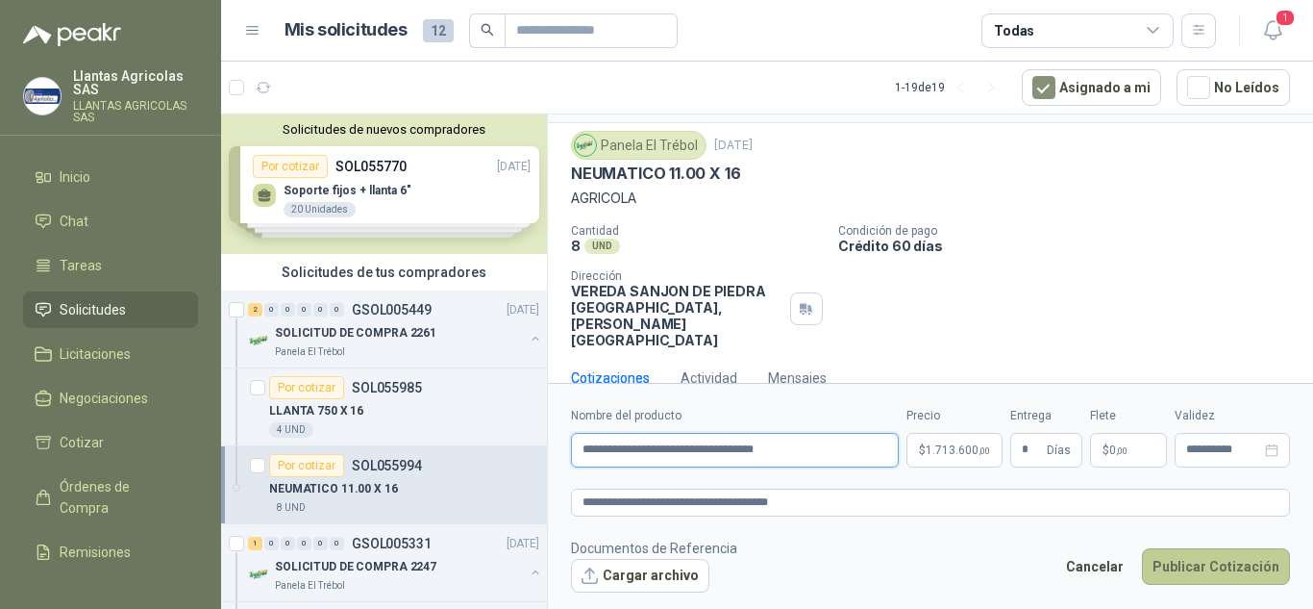
type input "**********"
click at [1191, 566] on button "Publicar Cotización" at bounding box center [1216, 566] width 148 height 37
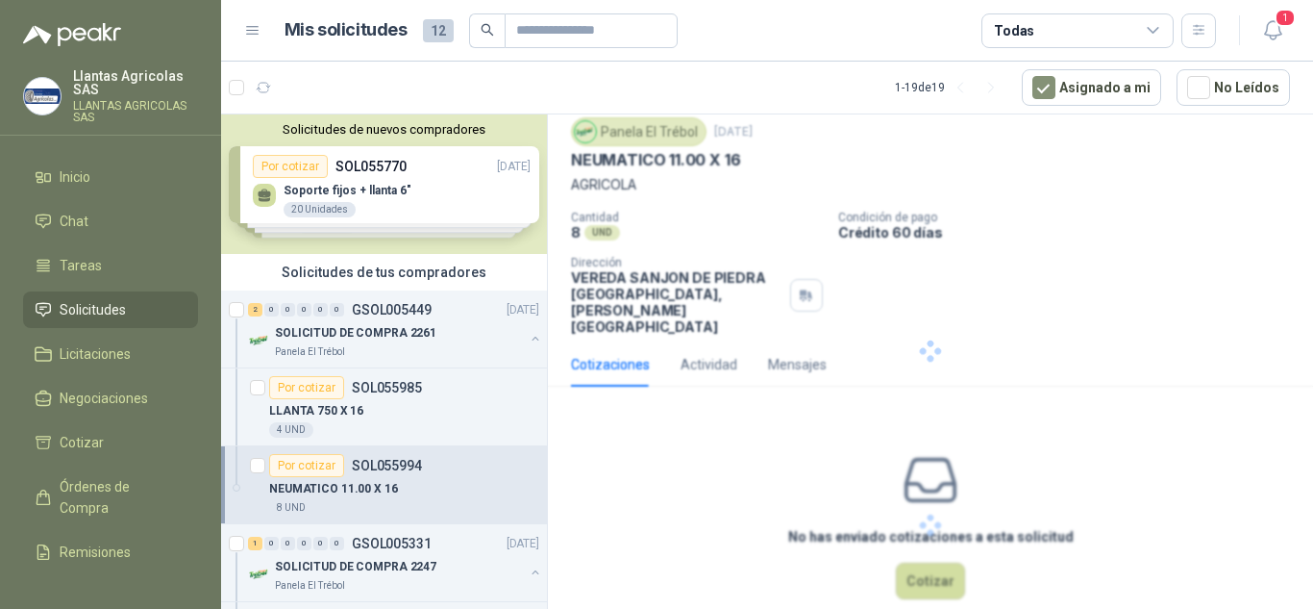
scroll to position [0, 0]
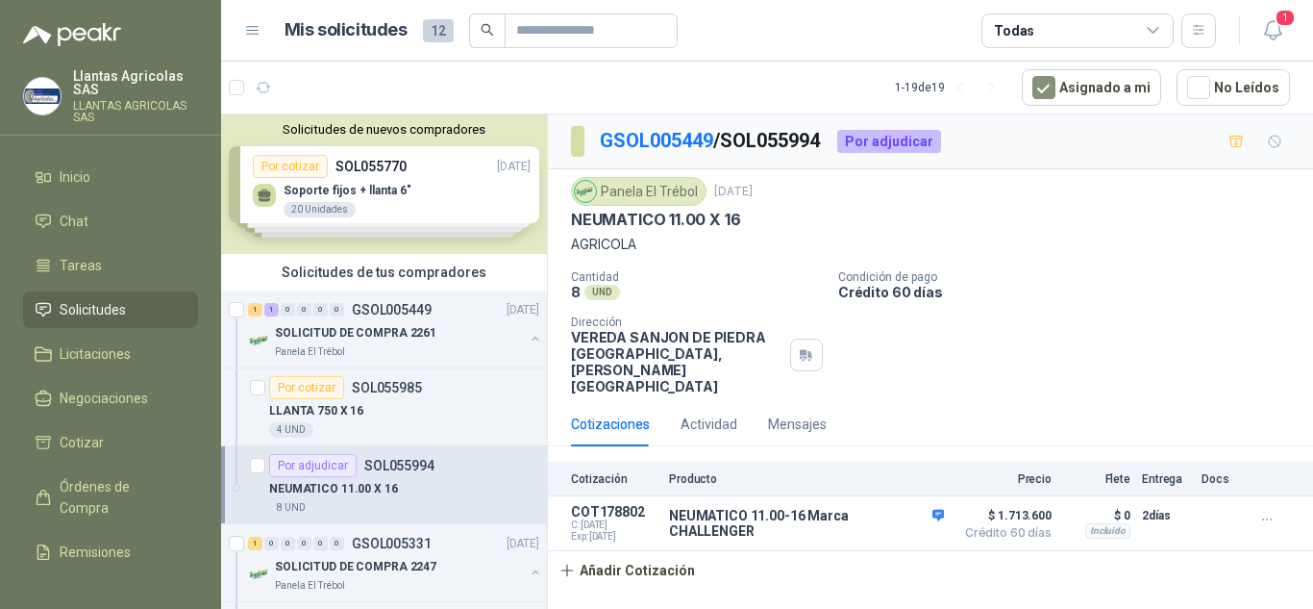
click at [409, 472] on p "SOL055994" at bounding box center [399, 465] width 70 height 13
click at [430, 387] on div "Por cotizar SOL055985" at bounding box center [404, 387] width 270 height 23
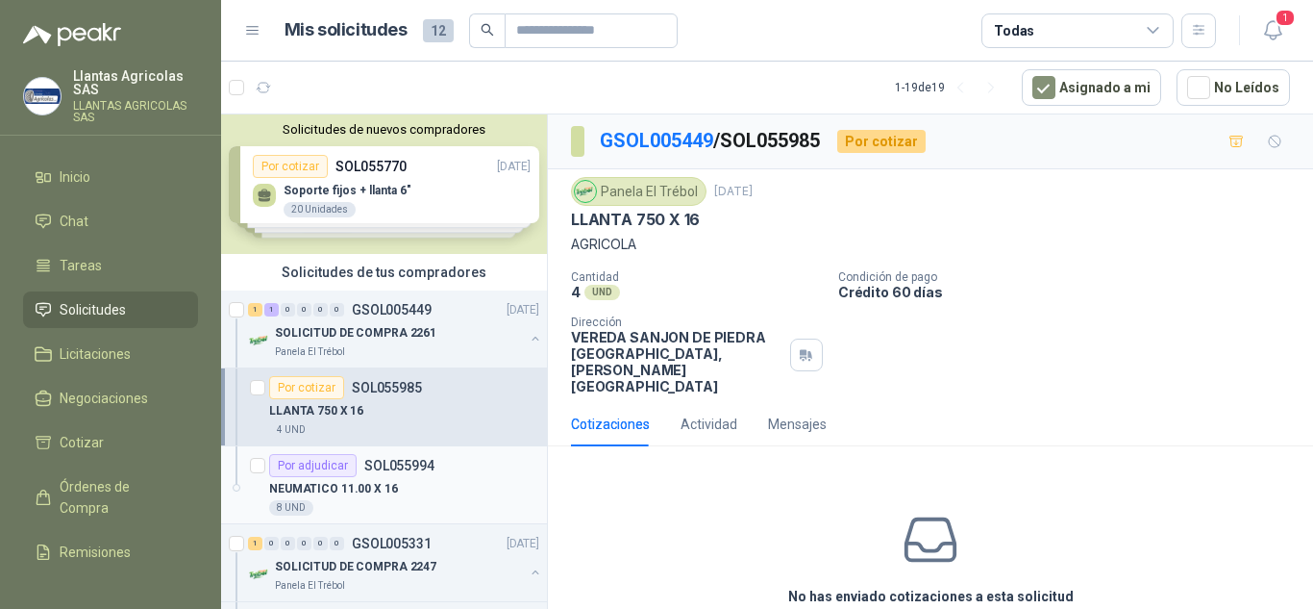
click at [435, 473] on div "Por adjudicar SOL055994" at bounding box center [404, 465] width 270 height 23
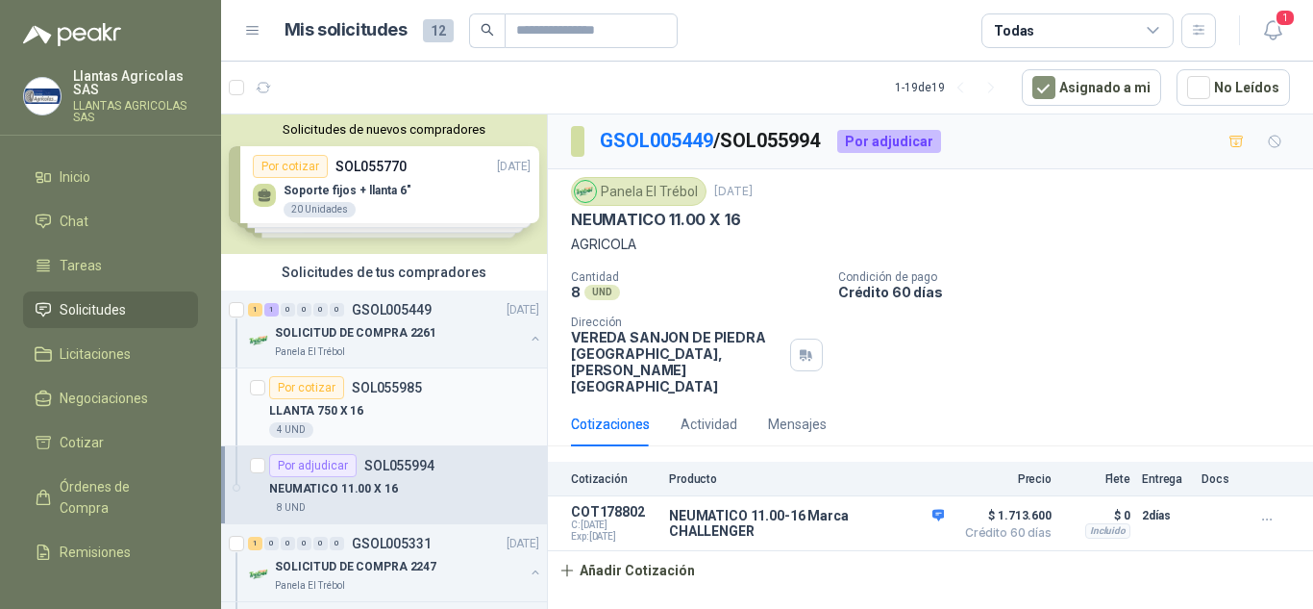
click at [411, 404] on div "LLANTA 750 X 16" at bounding box center [404, 410] width 270 height 23
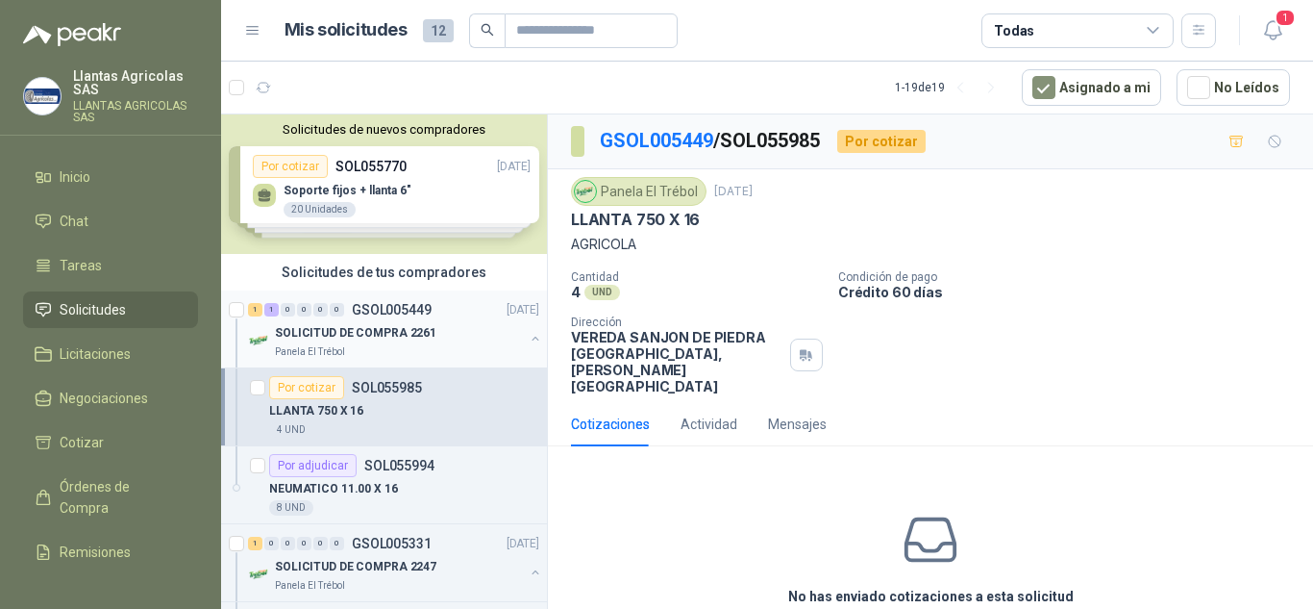
click at [405, 331] on p "SOLICITUD DE COMPRA 2261" at bounding box center [356, 333] width 162 height 18
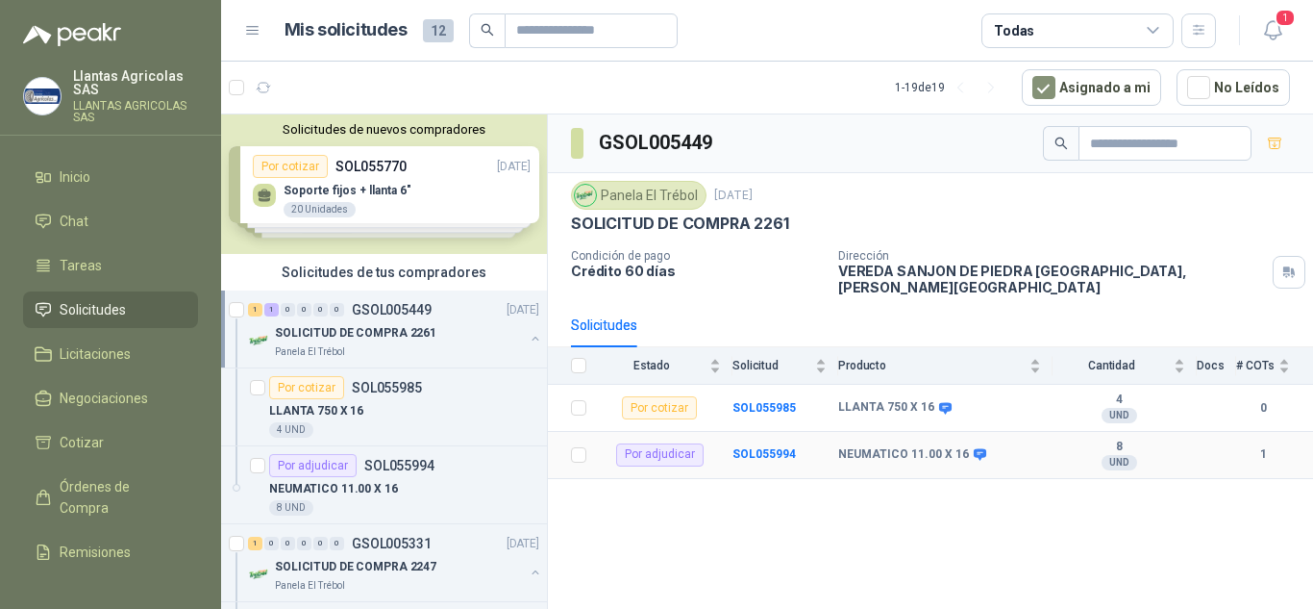
click at [670, 445] on div "Por adjudicar" at bounding box center [659, 454] width 87 height 23
click at [784, 447] on b "SOL055994" at bounding box center [764, 453] width 63 height 13
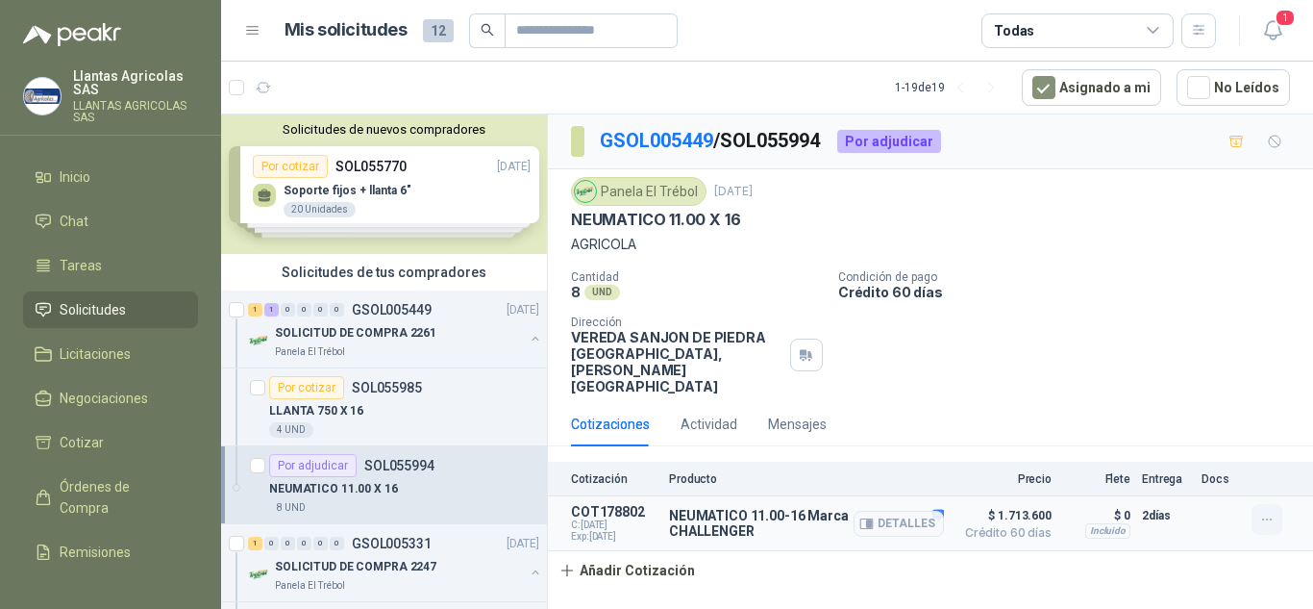
click at [1282, 504] on button "button" at bounding box center [1267, 519] width 31 height 31
click at [1211, 542] on div "Cotización Producto Precio Flete Entrega Docs COT178802 C: [DATE] Exp: [DATE] N…" at bounding box center [930, 526] width 765 height 128
click at [374, 343] on div "SOLICITUD DE COMPRA 2261" at bounding box center [399, 332] width 249 height 23
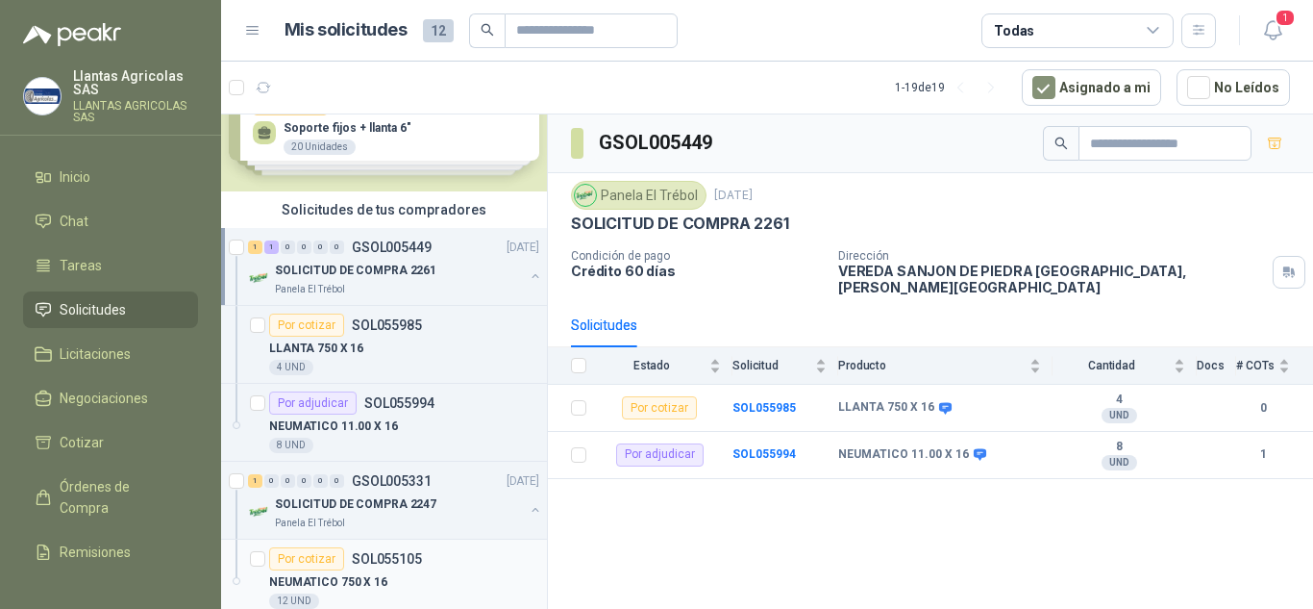
scroll to position [96, 0]
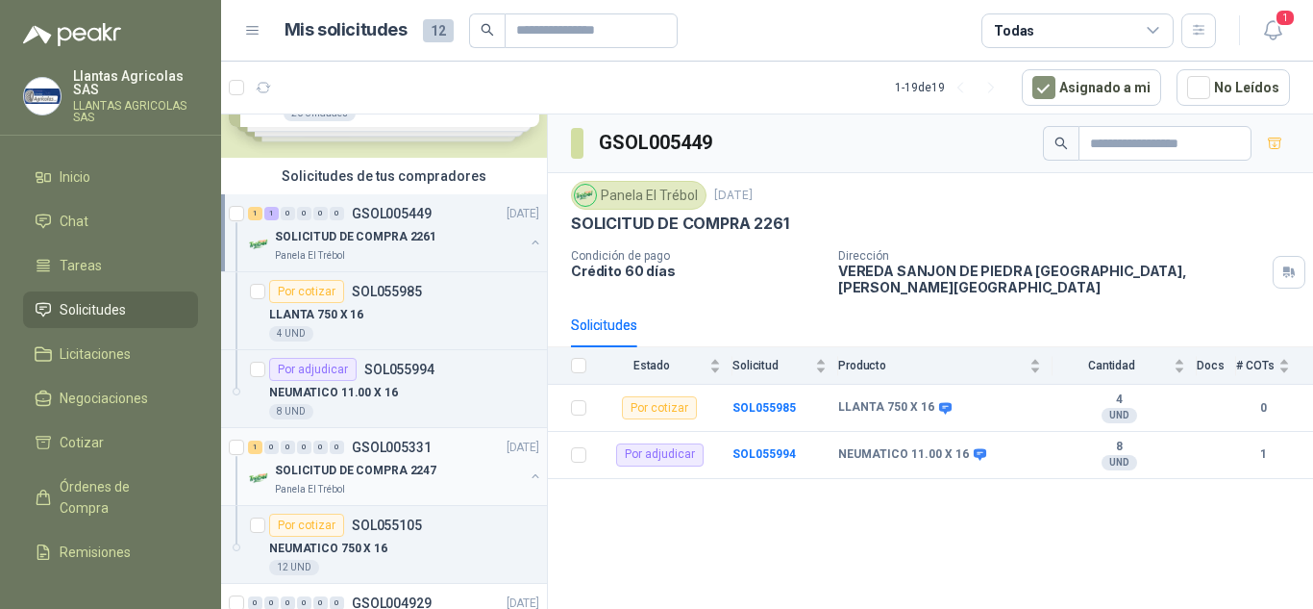
click at [363, 472] on p "SOLICITUD DE COMPRA 2247" at bounding box center [356, 471] width 162 height 18
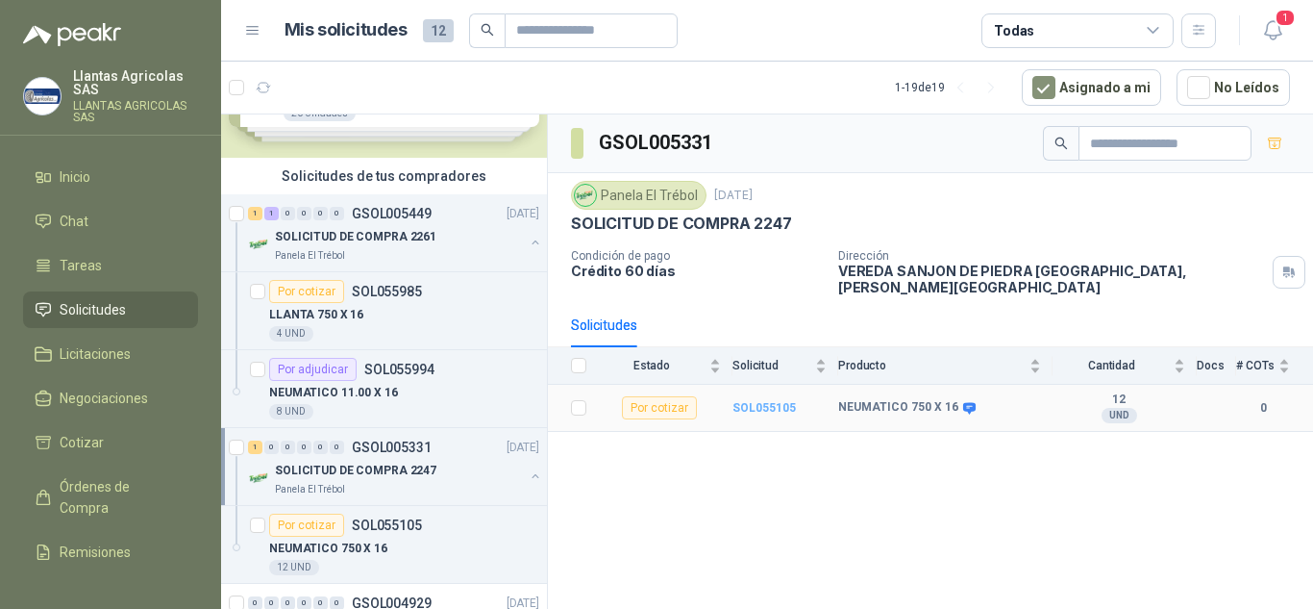
click at [747, 401] on b "SOL055105" at bounding box center [764, 407] width 63 height 13
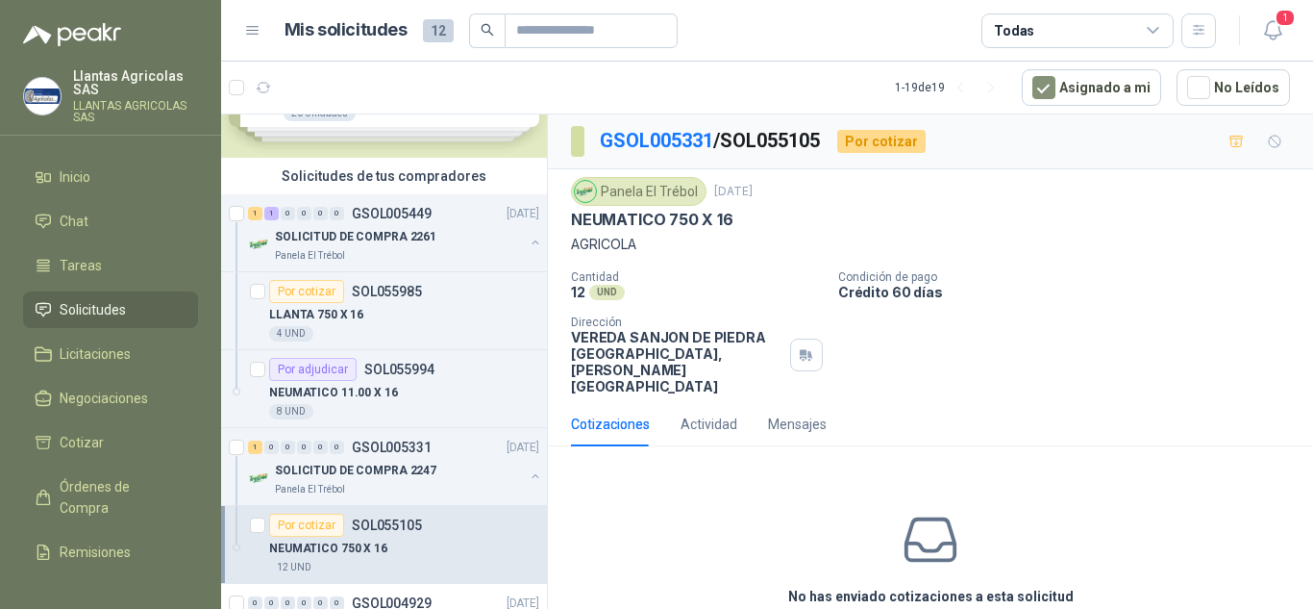
scroll to position [60, 0]
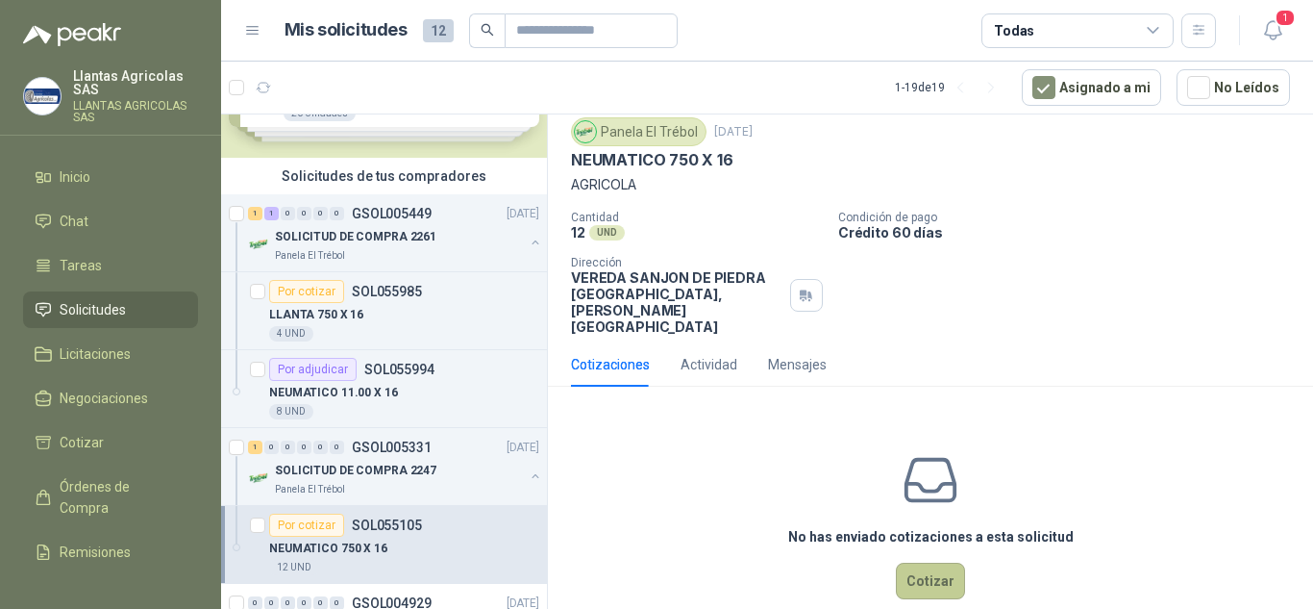
click at [915, 562] on button "Cotizar" at bounding box center [930, 580] width 69 height 37
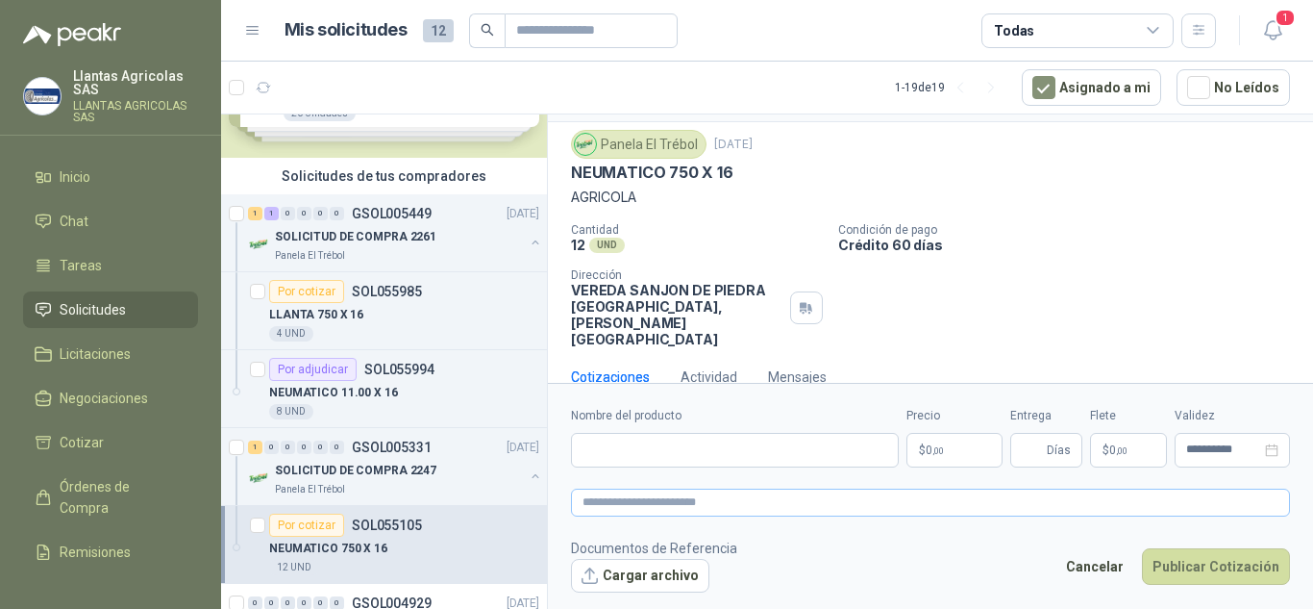
scroll to position [46, 0]
click at [792, 443] on input "Nombre del producto" at bounding box center [735, 450] width 328 height 35
click at [711, 503] on textarea at bounding box center [930, 502] width 719 height 28
paste textarea "**********"
drag, startPoint x: 693, startPoint y: 503, endPoint x: 562, endPoint y: 497, distance: 131.8
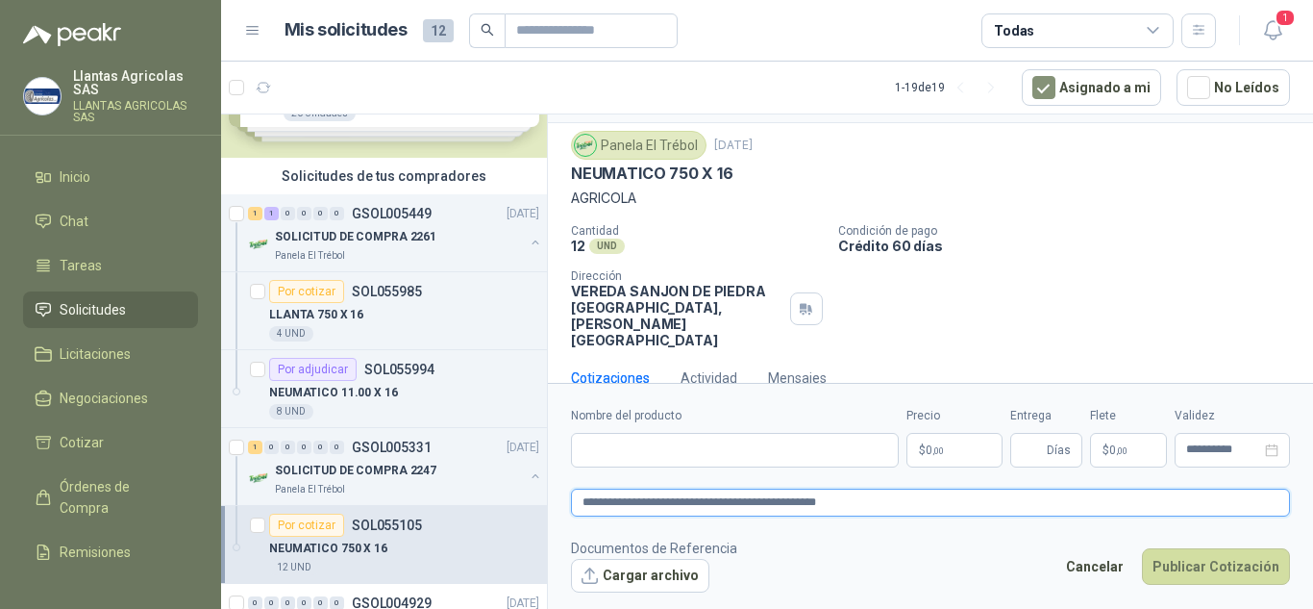
click at [562, 497] on form "**********" at bounding box center [930, 499] width 765 height 233
type textarea "**********"
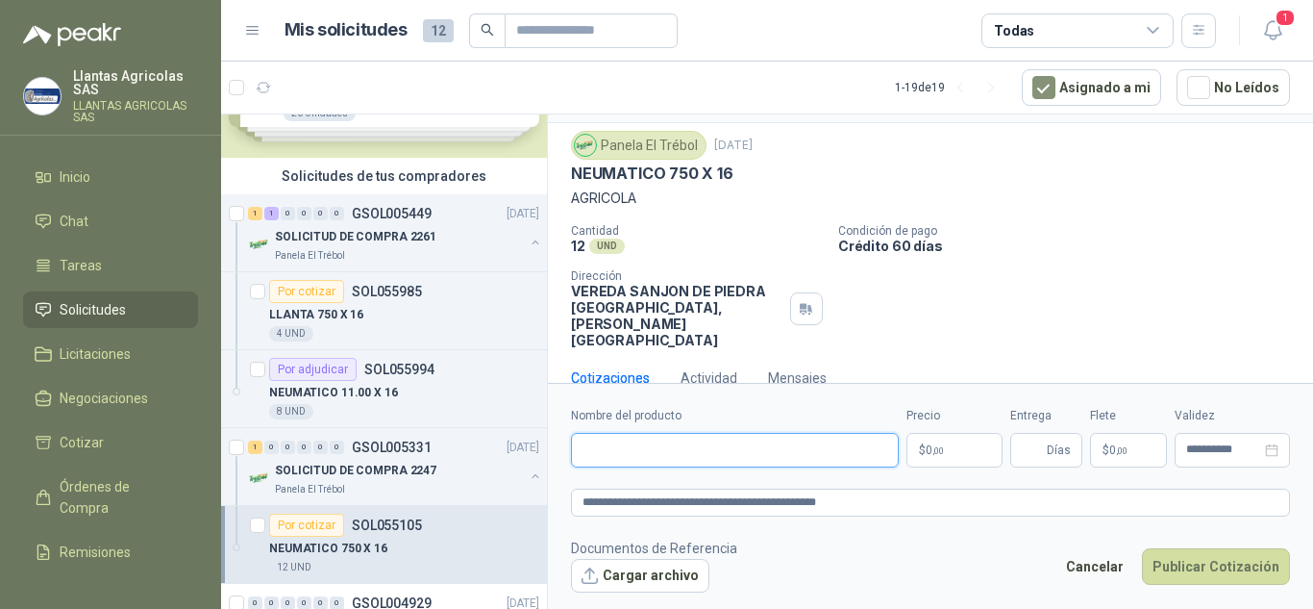
click at [643, 451] on input "Nombre del producto" at bounding box center [735, 450] width 328 height 35
paste input "**********"
type input "**********"
click at [968, 454] on p "$ 0 ,00" at bounding box center [955, 450] width 96 height 35
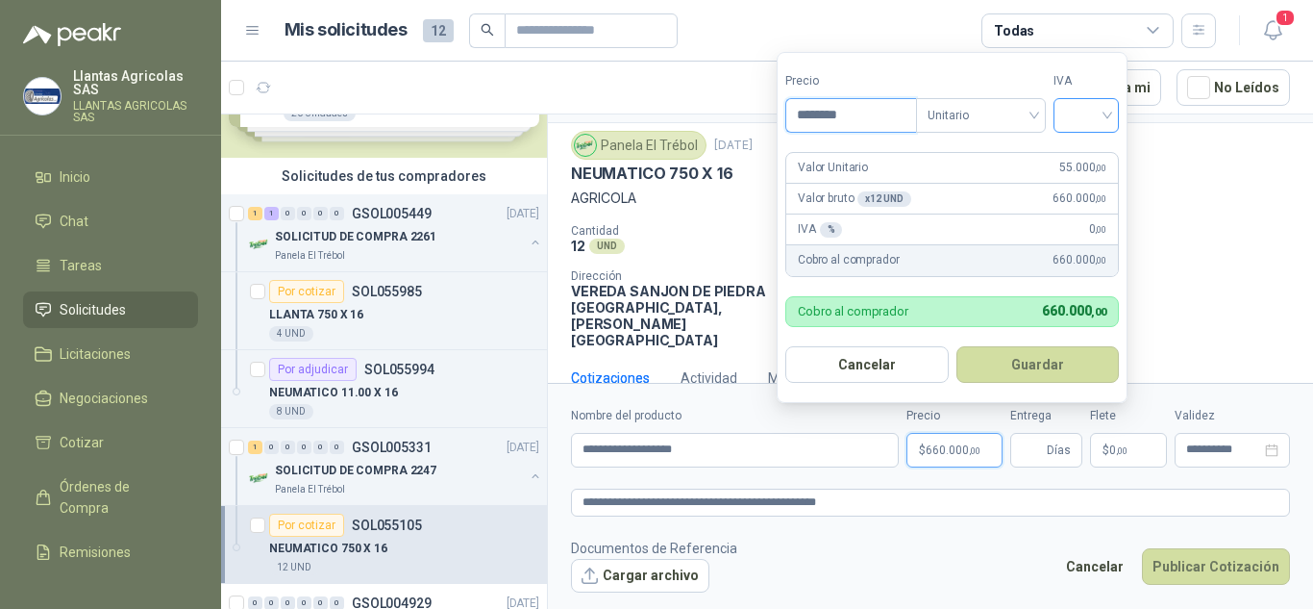
type input "********"
click at [1085, 125] on input "search" at bounding box center [1086, 113] width 42 height 29
click at [1101, 147] on div "19%" at bounding box center [1091, 154] width 36 height 21
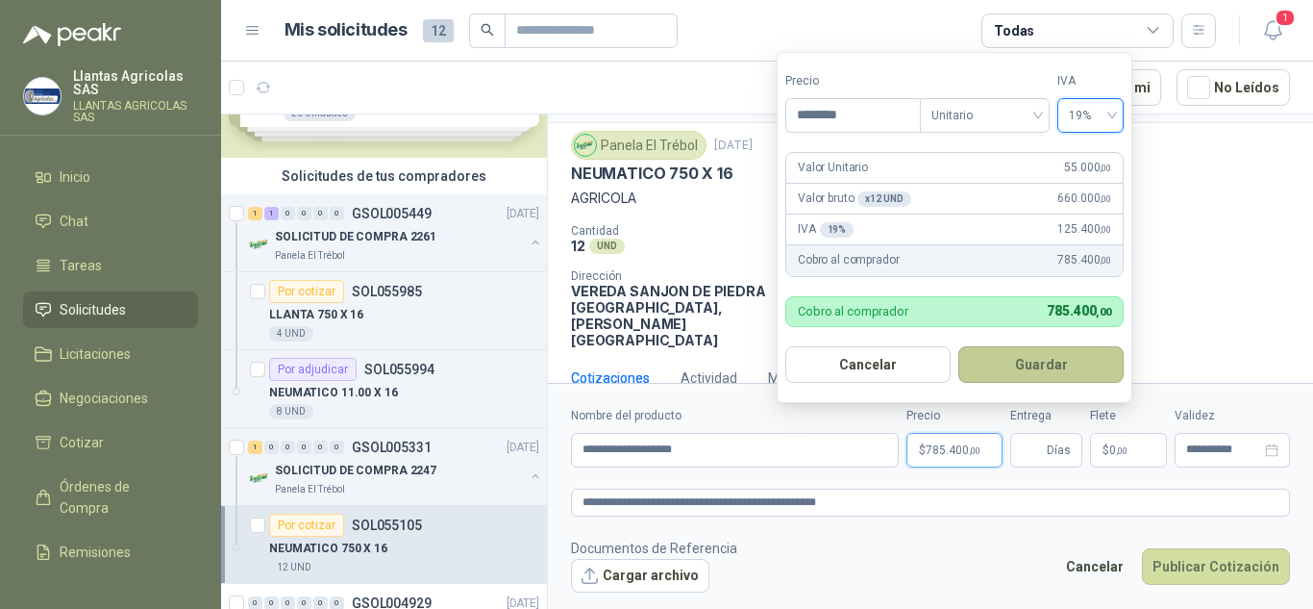
click at [1040, 362] on button "Guardar" at bounding box center [1041, 364] width 165 height 37
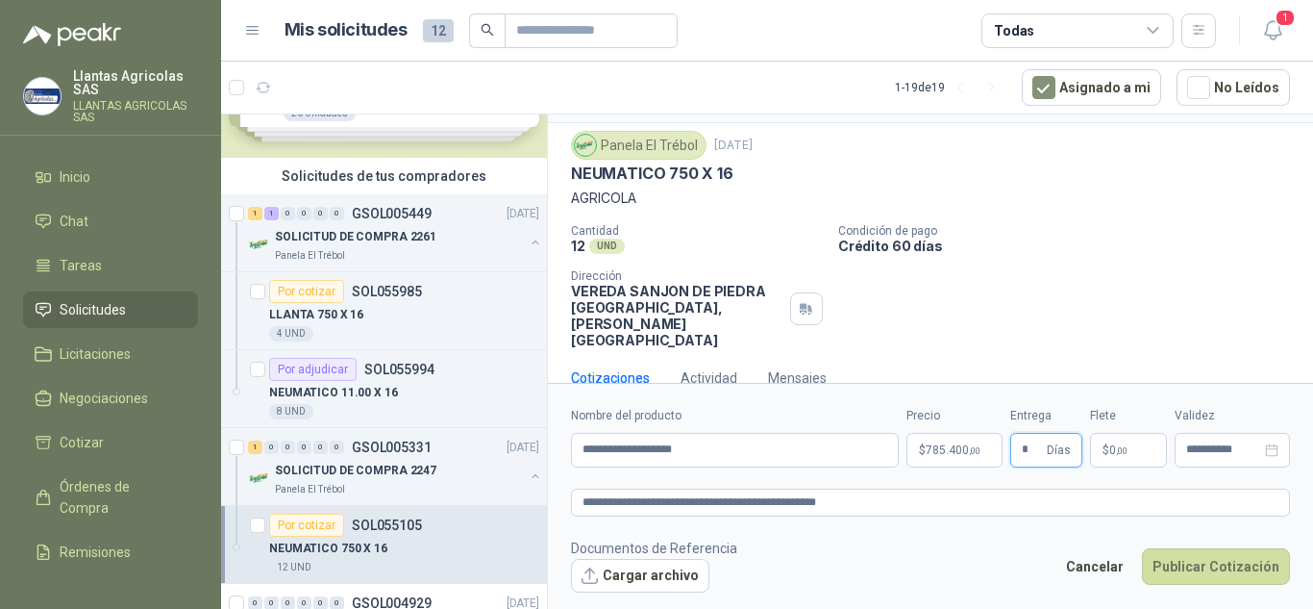
type input "*"
click at [1139, 450] on p "$ 0 ,00" at bounding box center [1128, 450] width 77 height 35
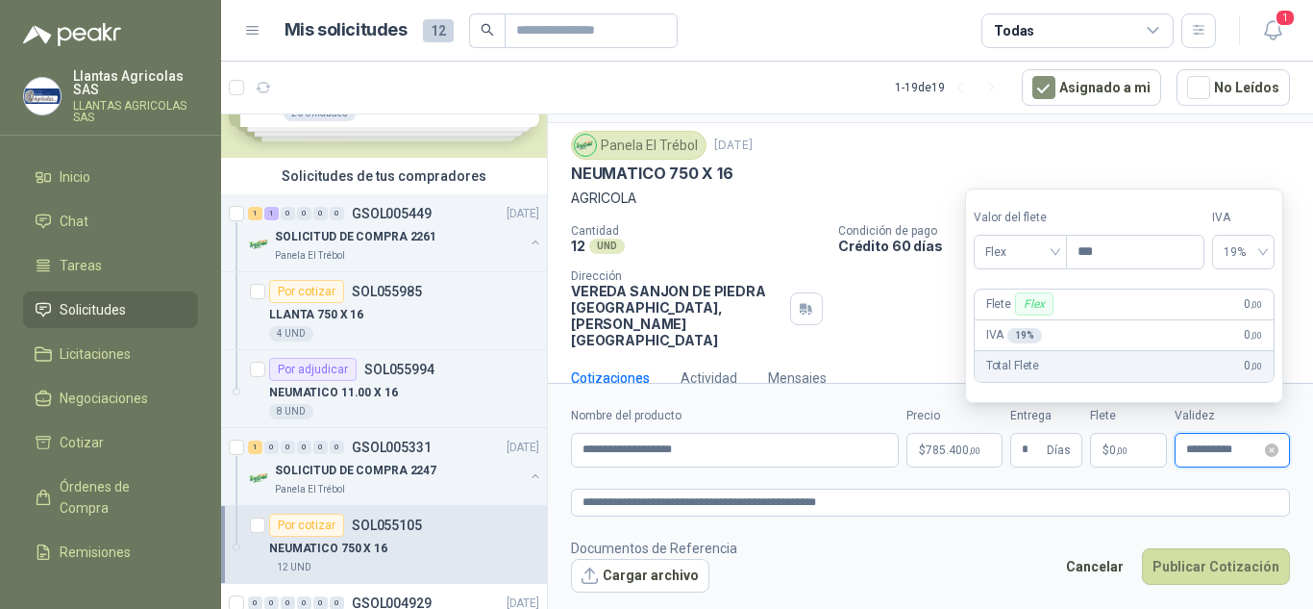
click at [1207, 446] on input "**********" at bounding box center [1223, 449] width 75 height 12
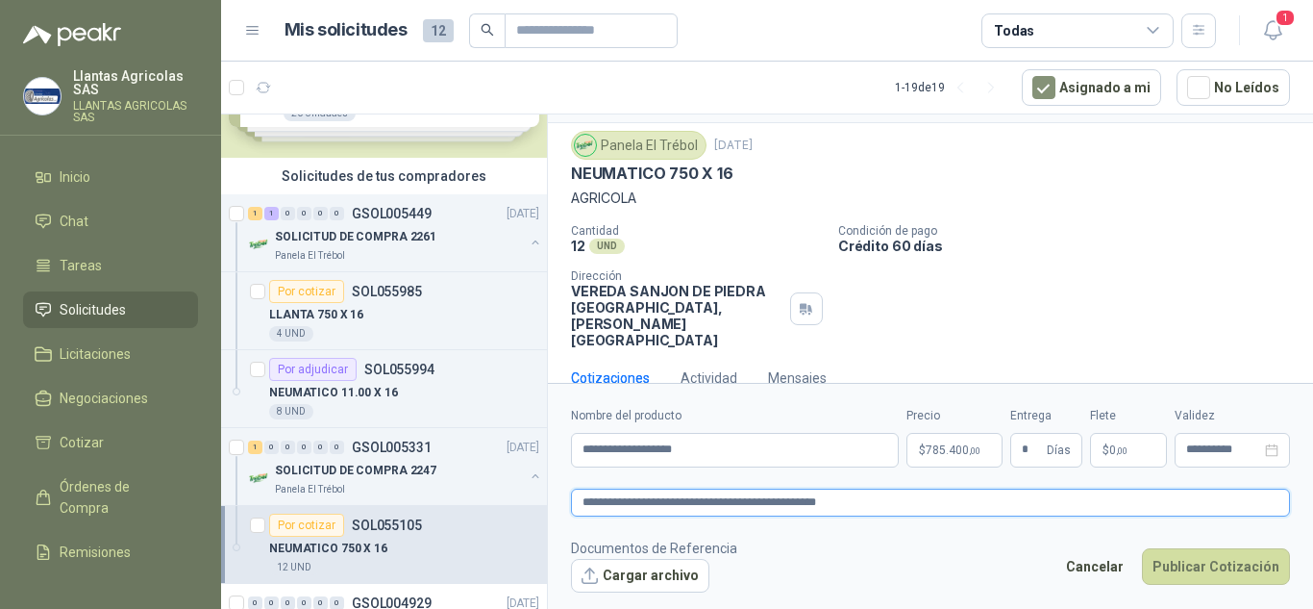
click at [1218, 497] on textarea "**********" at bounding box center [930, 502] width 719 height 28
click at [1200, 566] on button "Publicar Cotización" at bounding box center [1216, 566] width 148 height 37
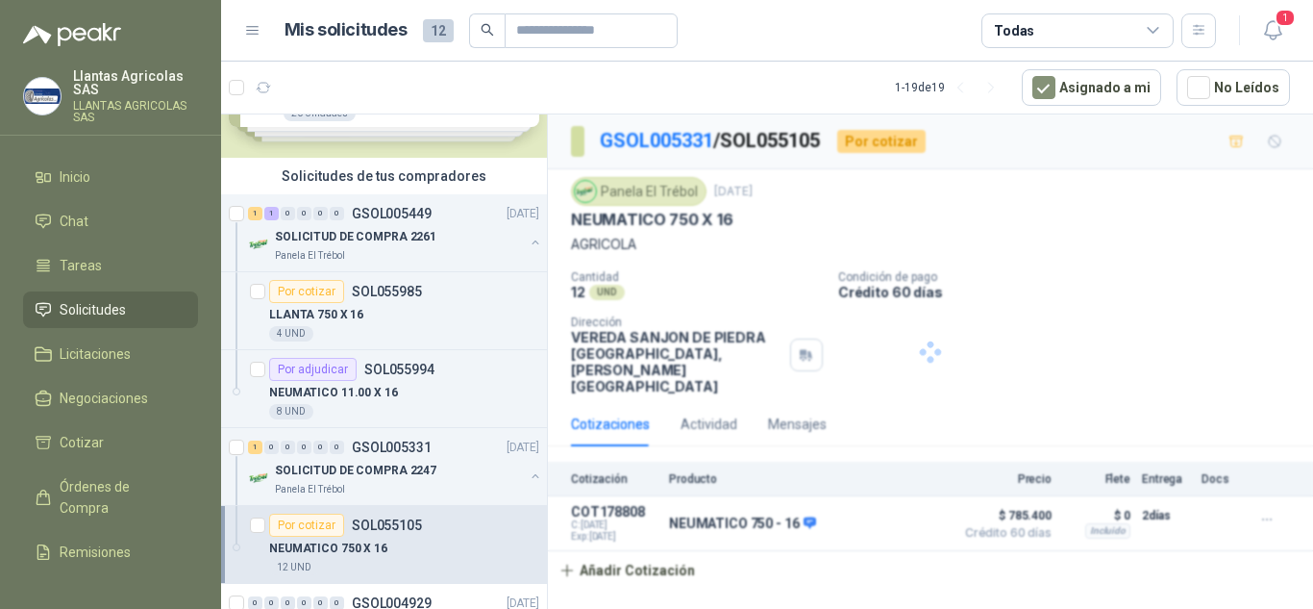
scroll to position [0, 0]
click at [401, 482] on div "Panela El Trébol" at bounding box center [399, 489] width 249 height 15
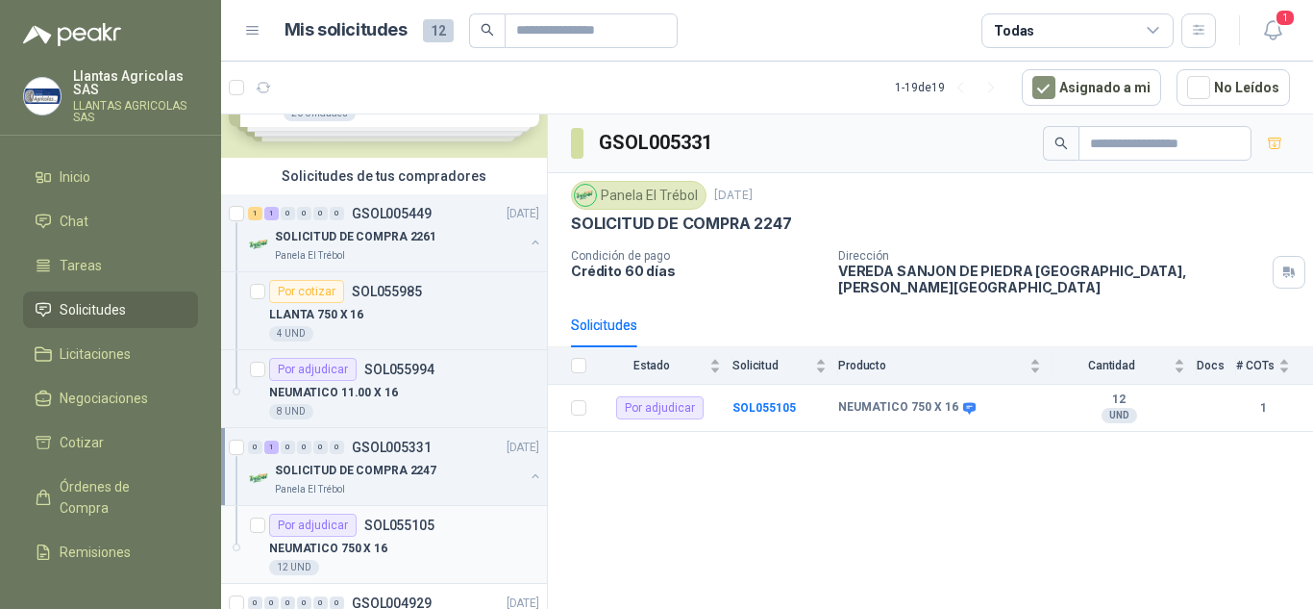
click at [423, 547] on div "NEUMATICO 750 X 16" at bounding box center [404, 548] width 270 height 23
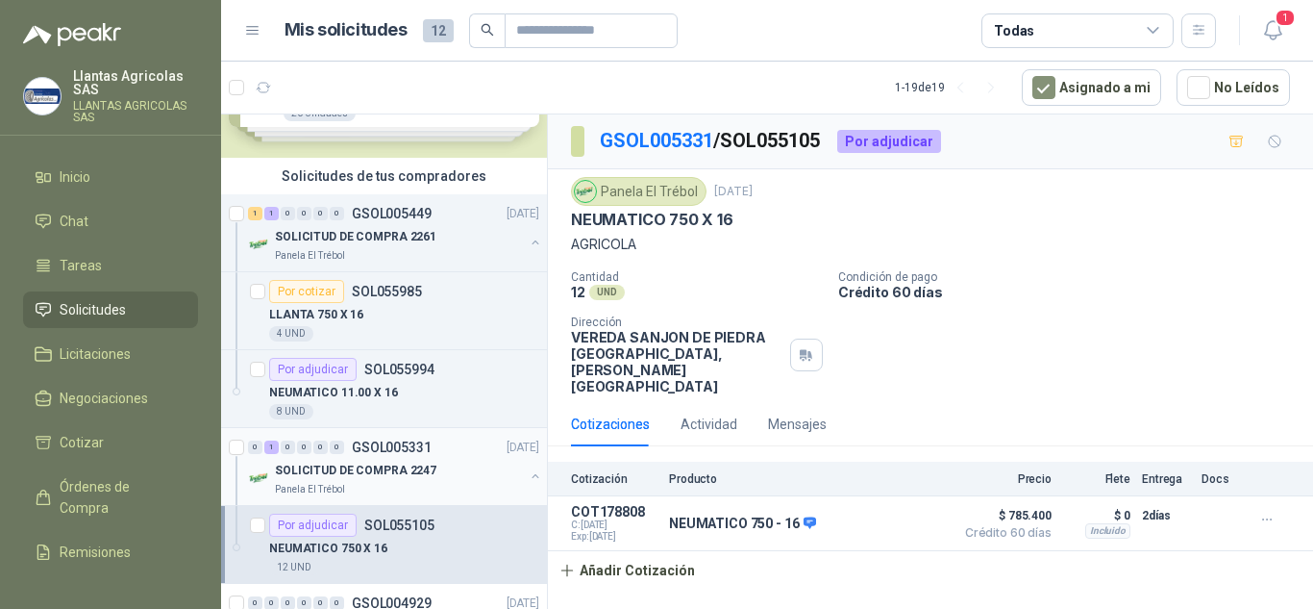
click at [440, 486] on div "Panela El Trébol" at bounding box center [399, 489] width 249 height 15
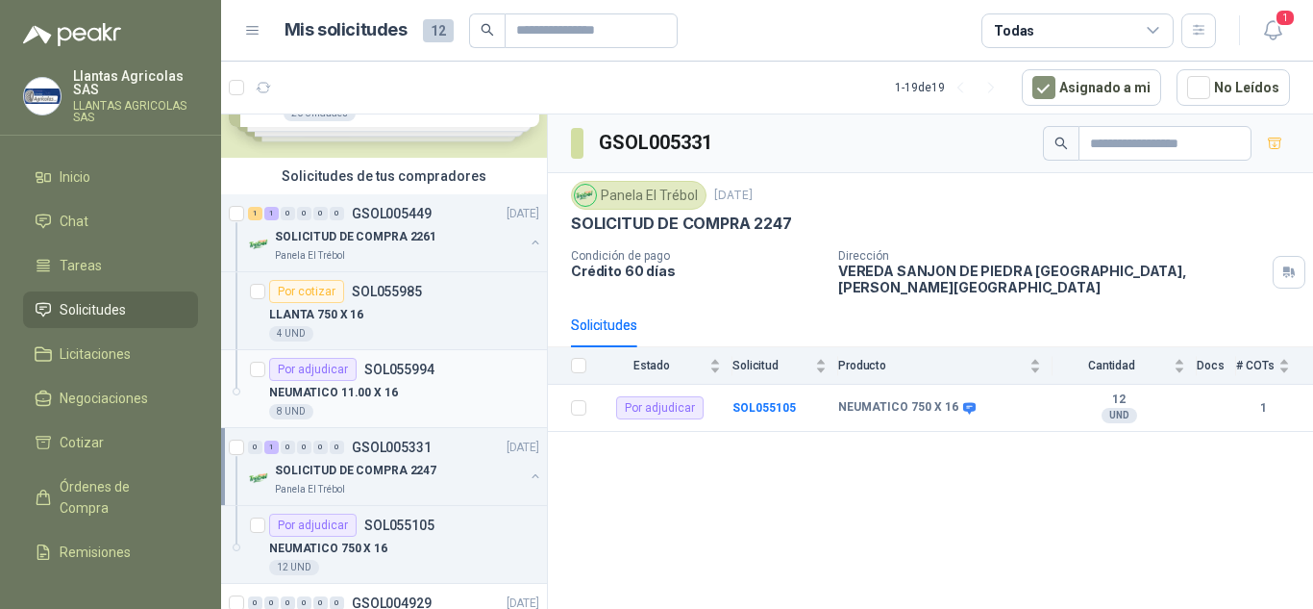
click at [442, 400] on div "NEUMATICO 11.00 X 16" at bounding box center [404, 392] width 270 height 23
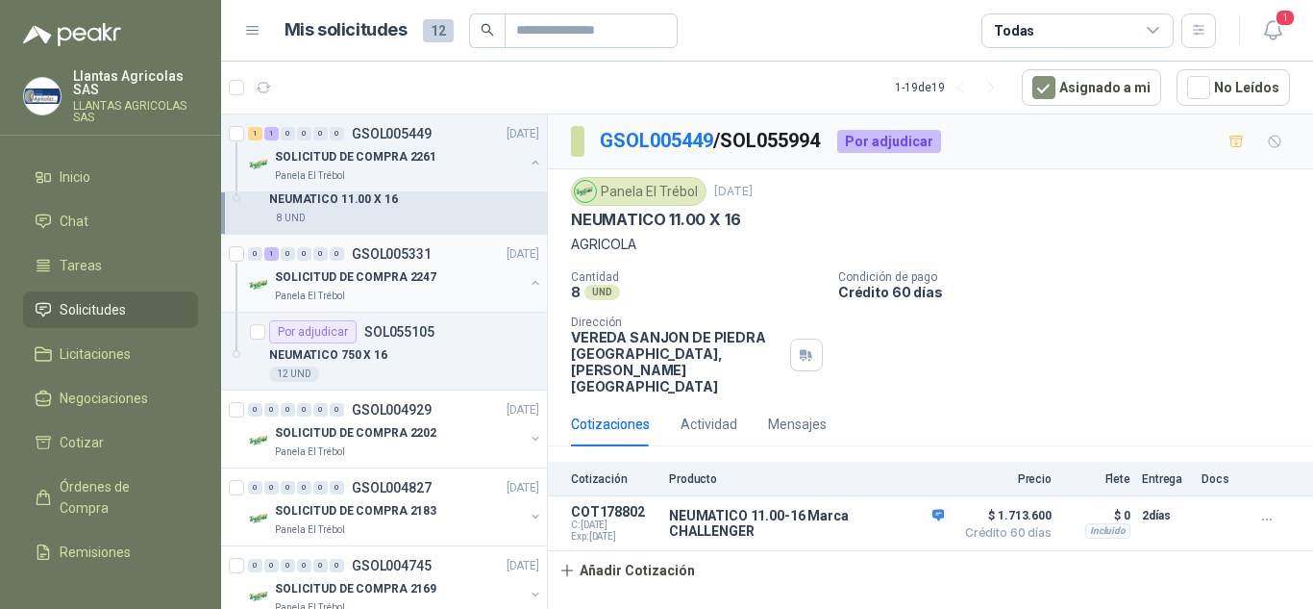
scroll to position [385, 0]
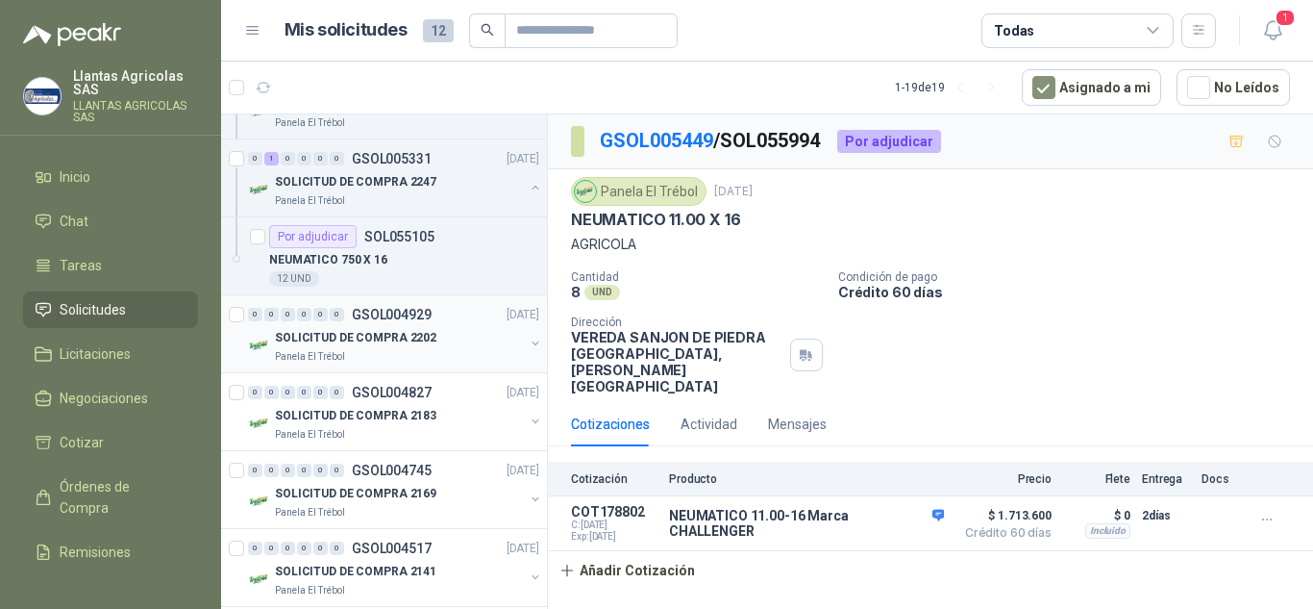
click at [451, 355] on div "Panela El Trébol" at bounding box center [399, 356] width 249 height 15
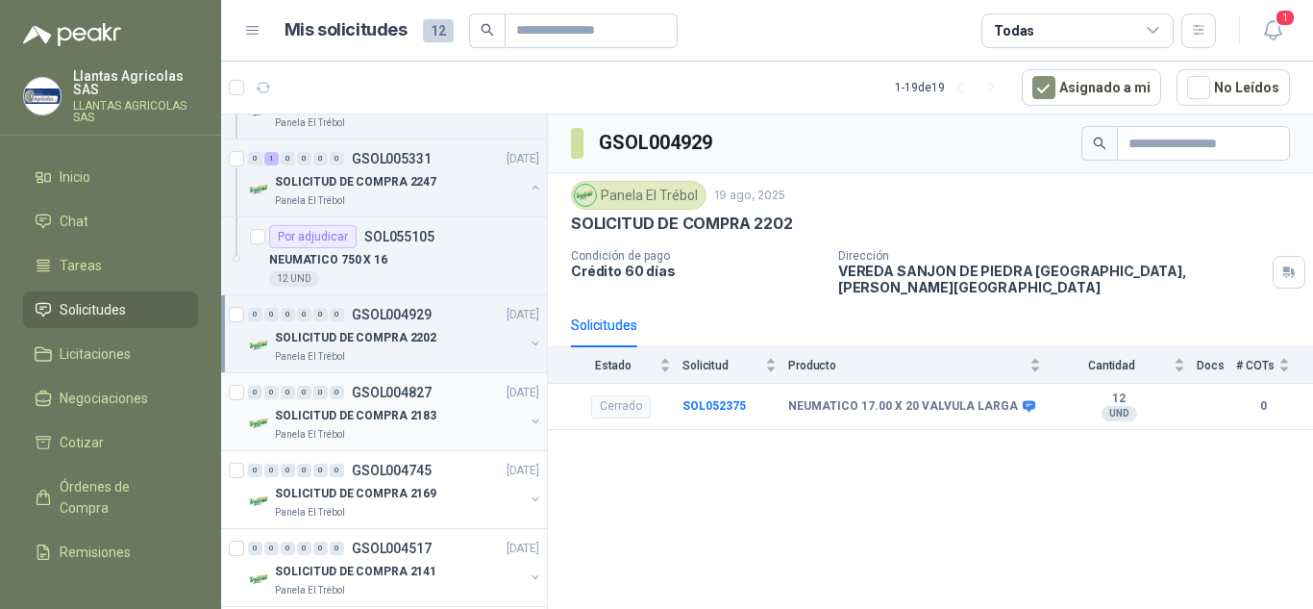
click at [431, 434] on div "Panela El Trébol" at bounding box center [399, 434] width 249 height 15
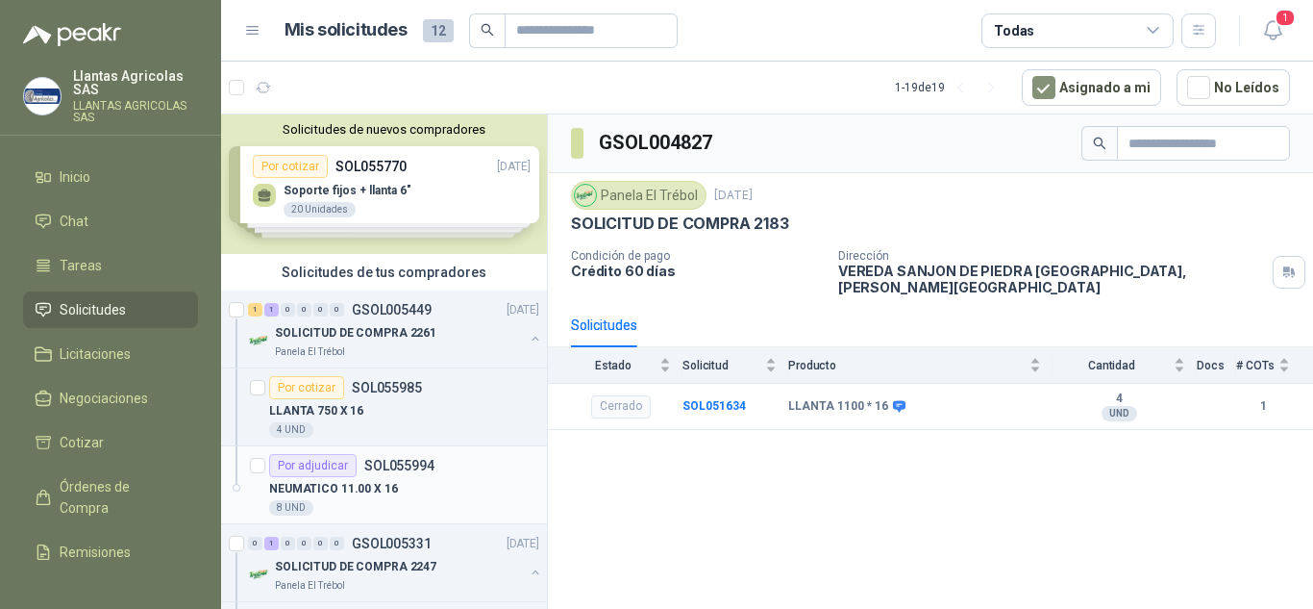
click at [424, 479] on div "NEUMATICO 11.00 X 16" at bounding box center [404, 488] width 270 height 23
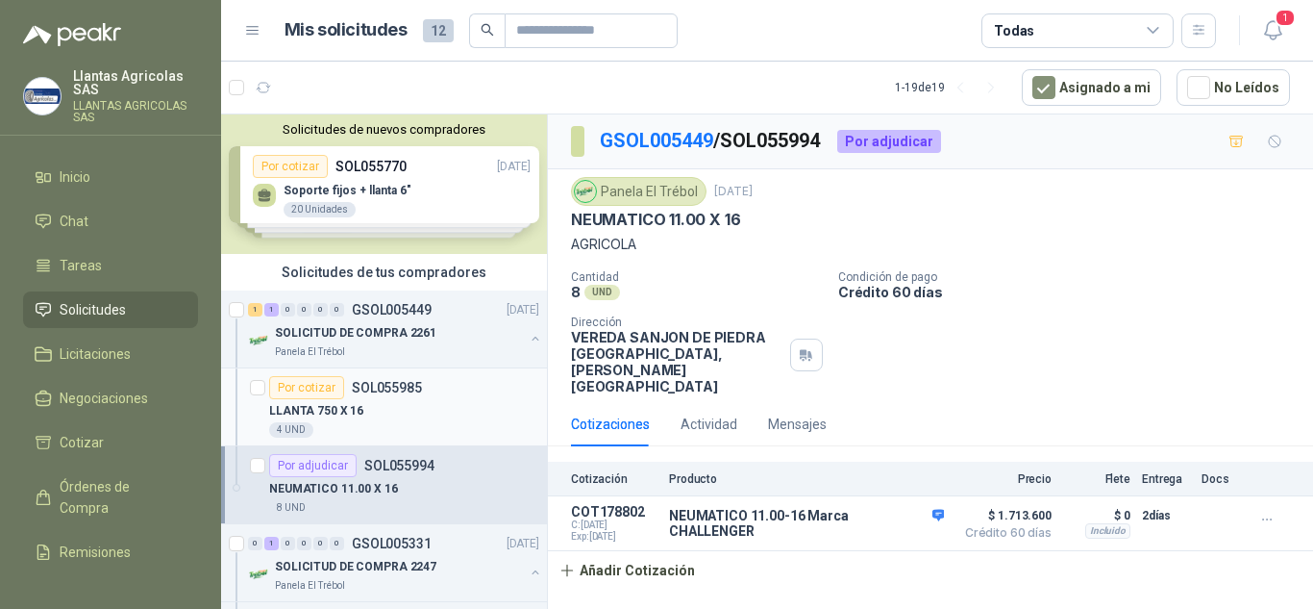
click at [432, 418] on div "LLANTA 750 X 16" at bounding box center [404, 410] width 270 height 23
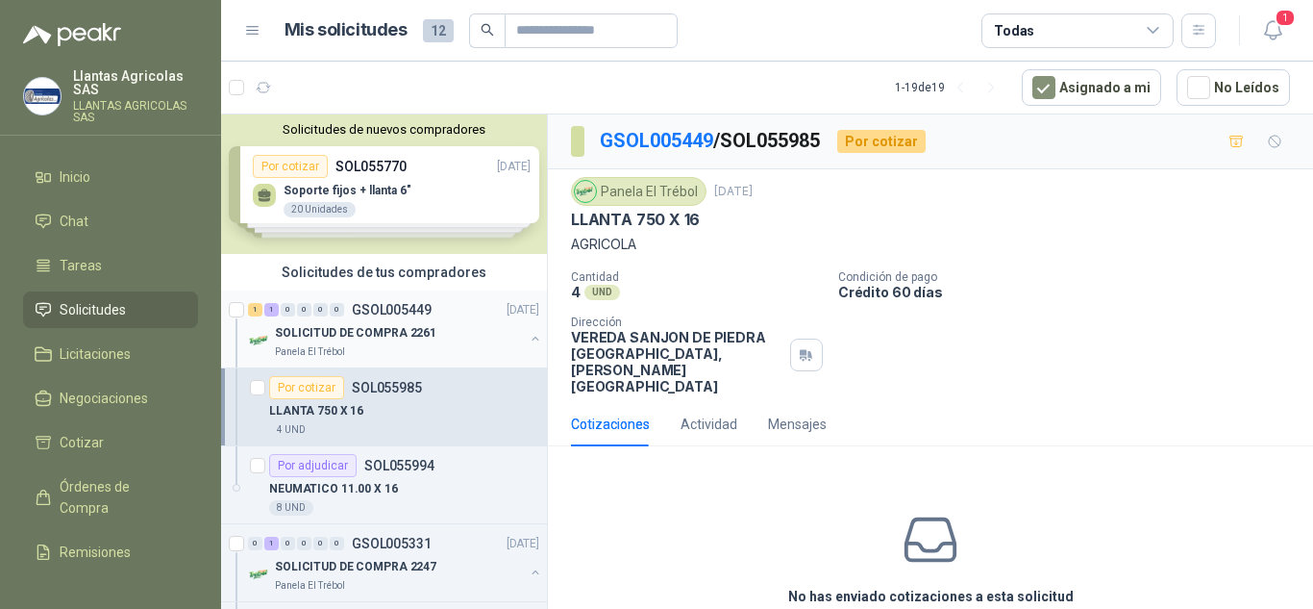
click at [430, 340] on div "SOLICITUD DE COMPRA 2261" at bounding box center [399, 332] width 249 height 23
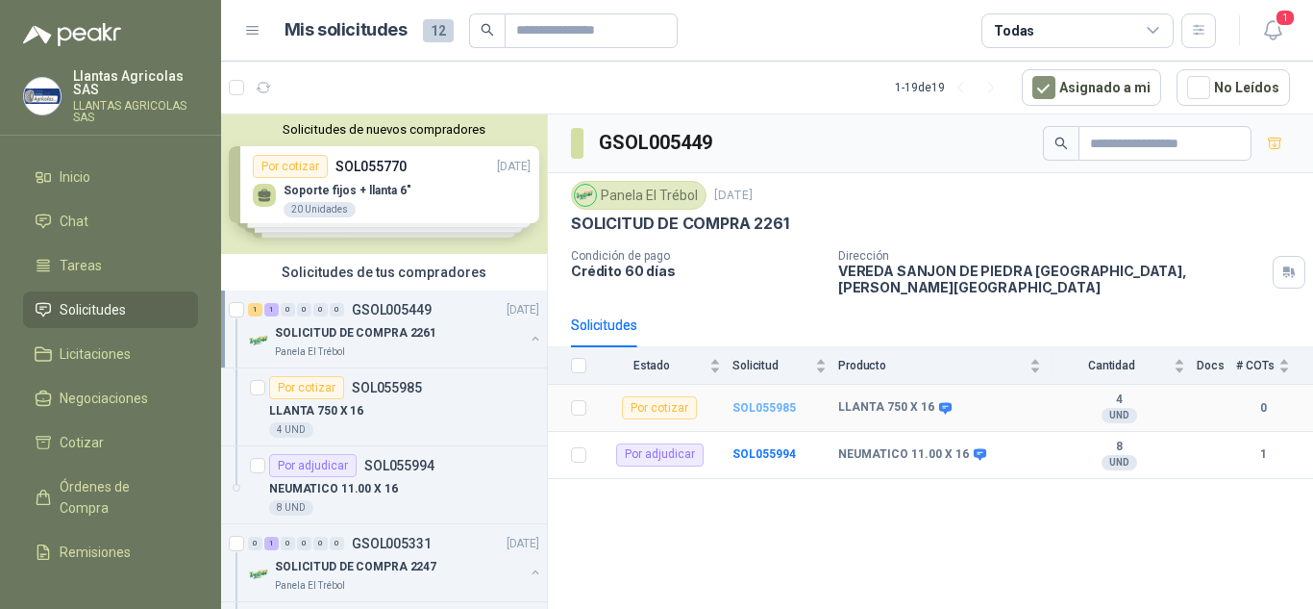
click at [743, 401] on b "SOL055985" at bounding box center [764, 407] width 63 height 13
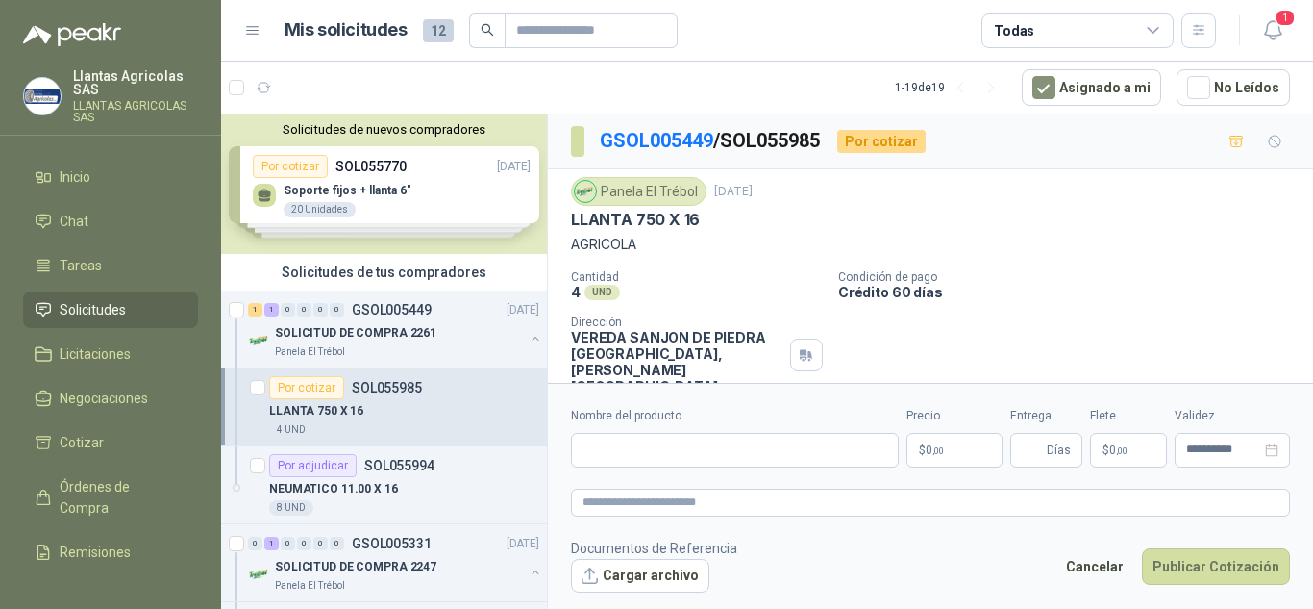
click at [946, 456] on p "$ 0 ,00" at bounding box center [955, 450] width 96 height 35
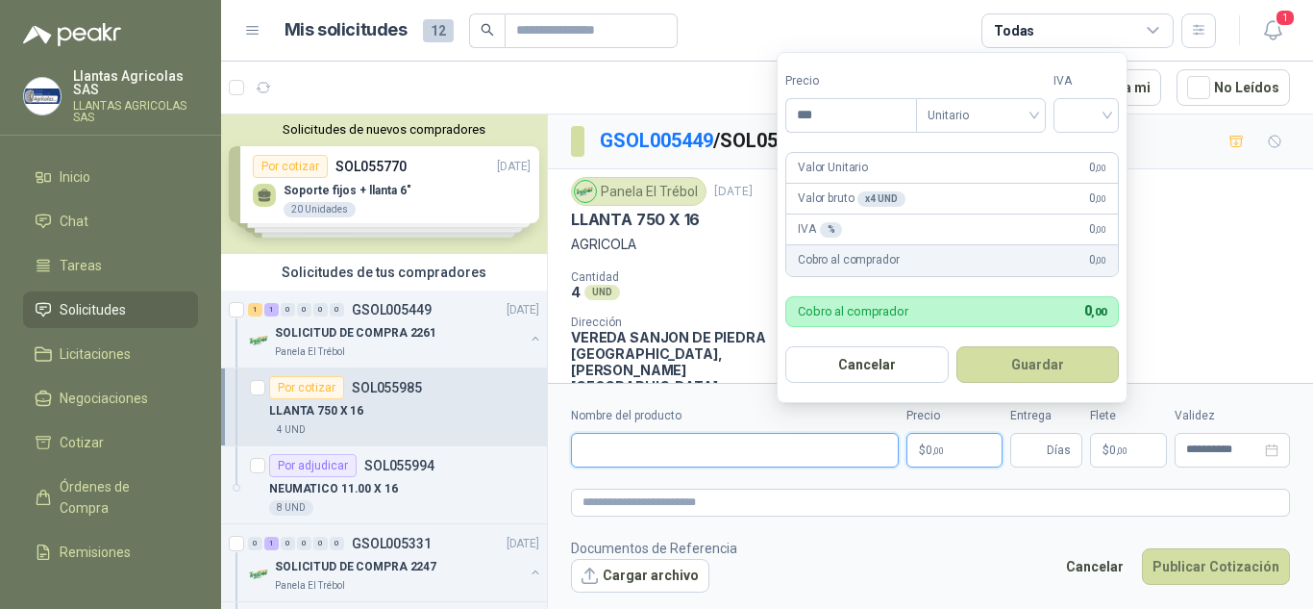
click at [861, 456] on input "Nombre del producto" at bounding box center [735, 450] width 328 height 35
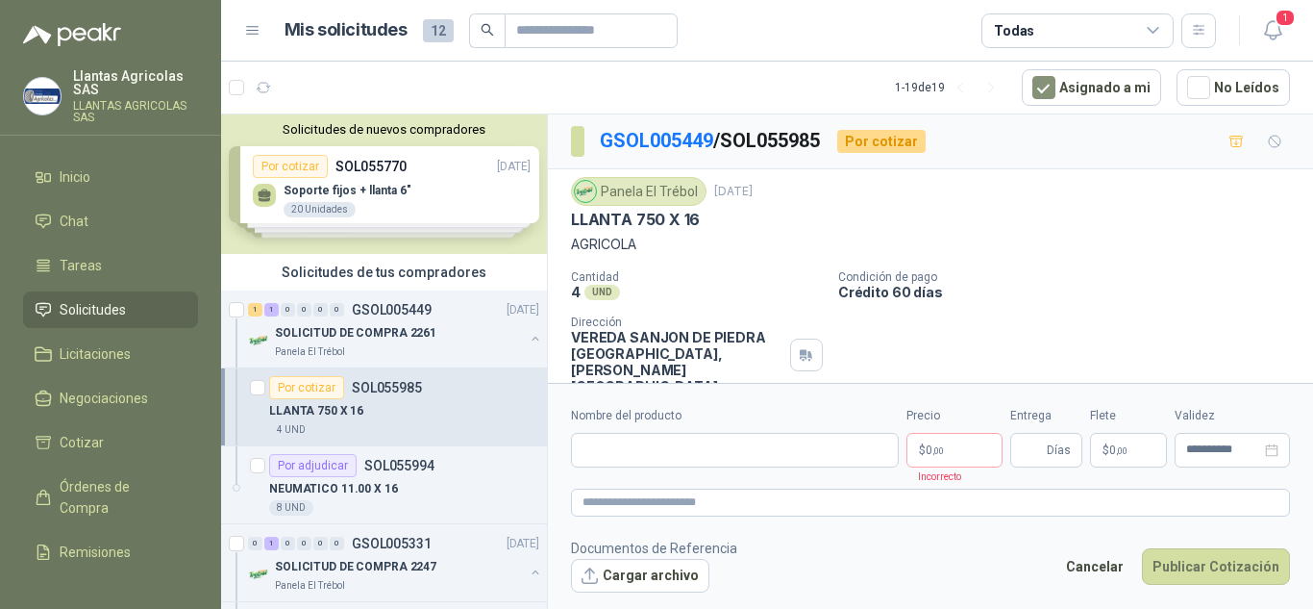
click at [1002, 402] on div "Cotizaciones Actividad Mensajes" at bounding box center [930, 424] width 719 height 44
click at [827, 451] on input "Nombre del producto" at bounding box center [735, 450] width 328 height 35
click at [857, 473] on form "**********" at bounding box center [930, 499] width 765 height 233
click at [955, 440] on p "$ 0 ,00" at bounding box center [955, 450] width 96 height 35
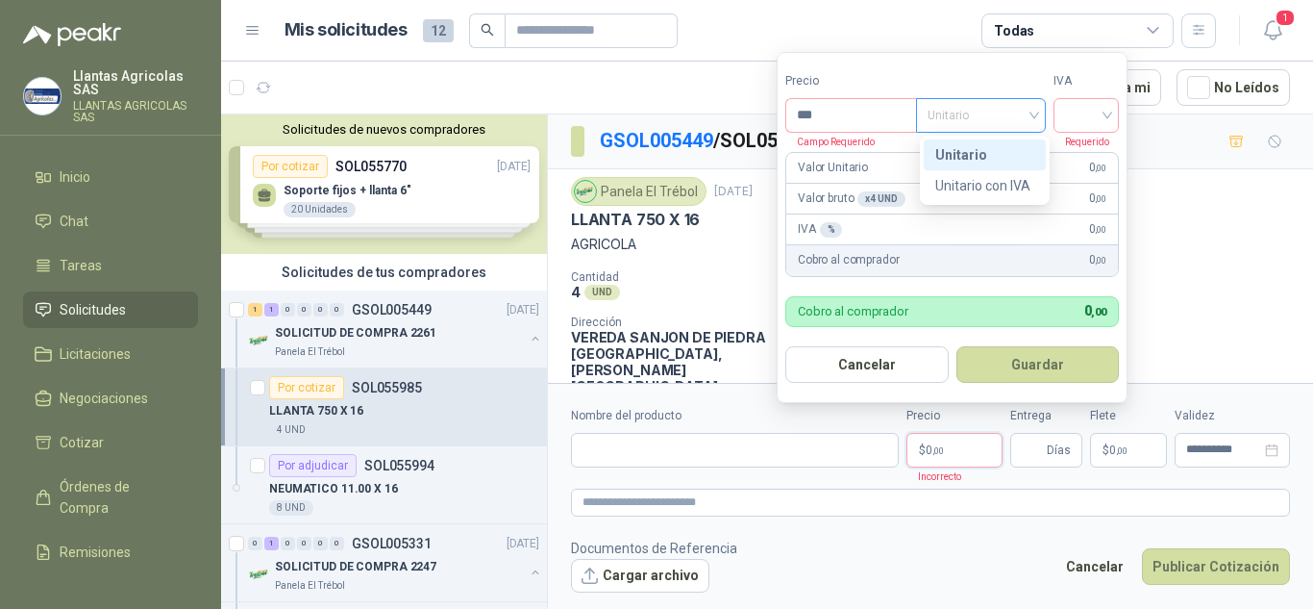
click at [951, 107] on span "Unitario" at bounding box center [981, 115] width 107 height 29
click at [980, 73] on label "Tipo" at bounding box center [981, 81] width 130 height 18
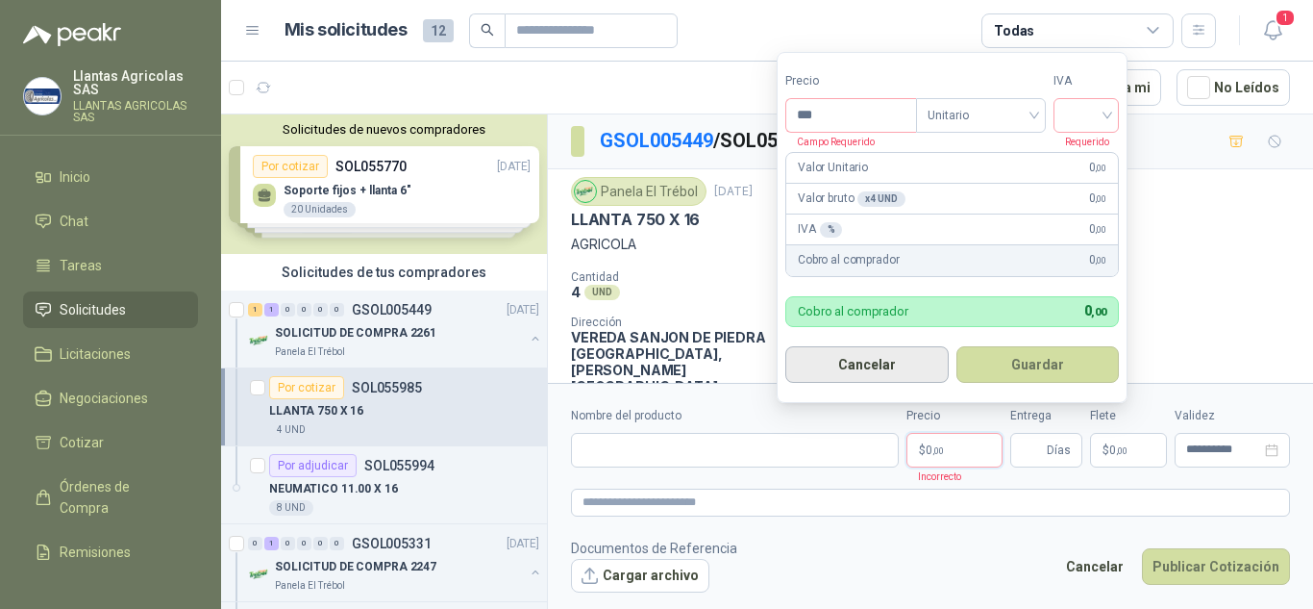
click at [863, 370] on button "Cancelar" at bounding box center [867, 364] width 163 height 37
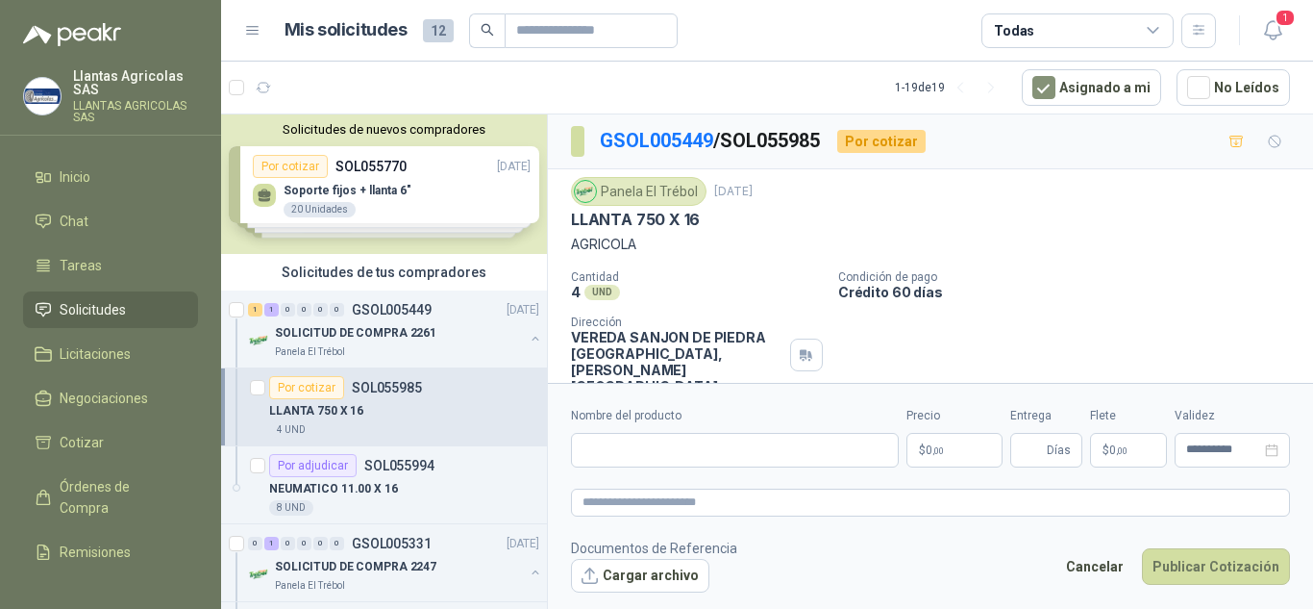
scroll to position [46, 0]
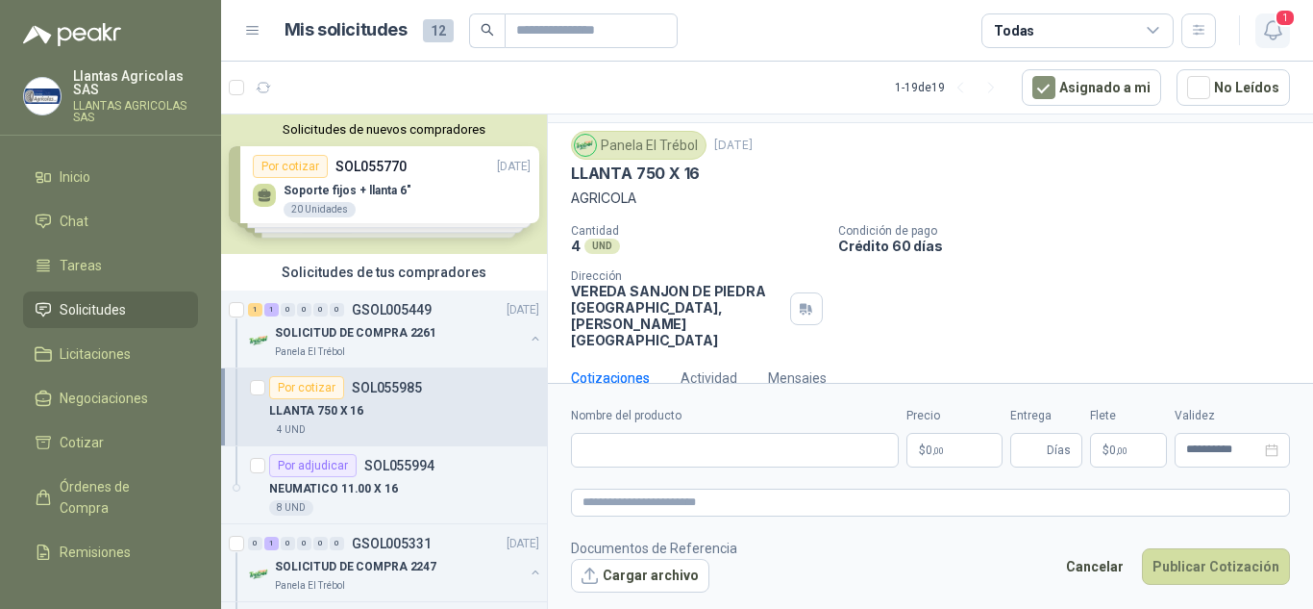
click at [1279, 34] on icon "button" at bounding box center [1273, 30] width 24 height 24
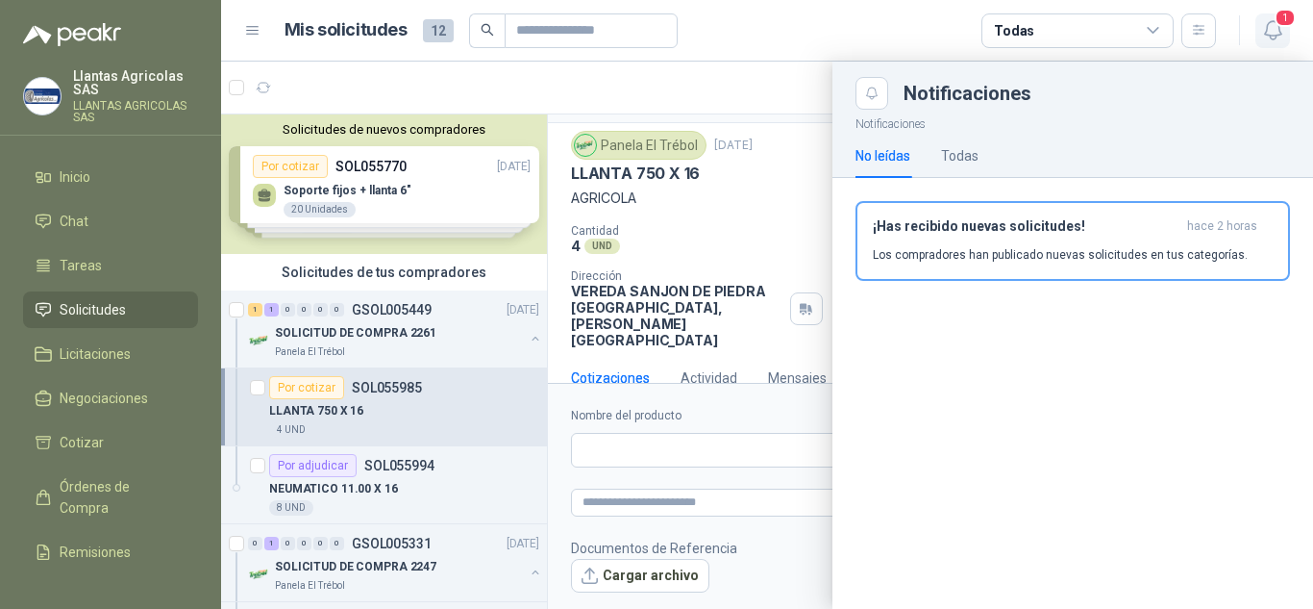
click at [1282, 42] on button "1" at bounding box center [1273, 30] width 35 height 35
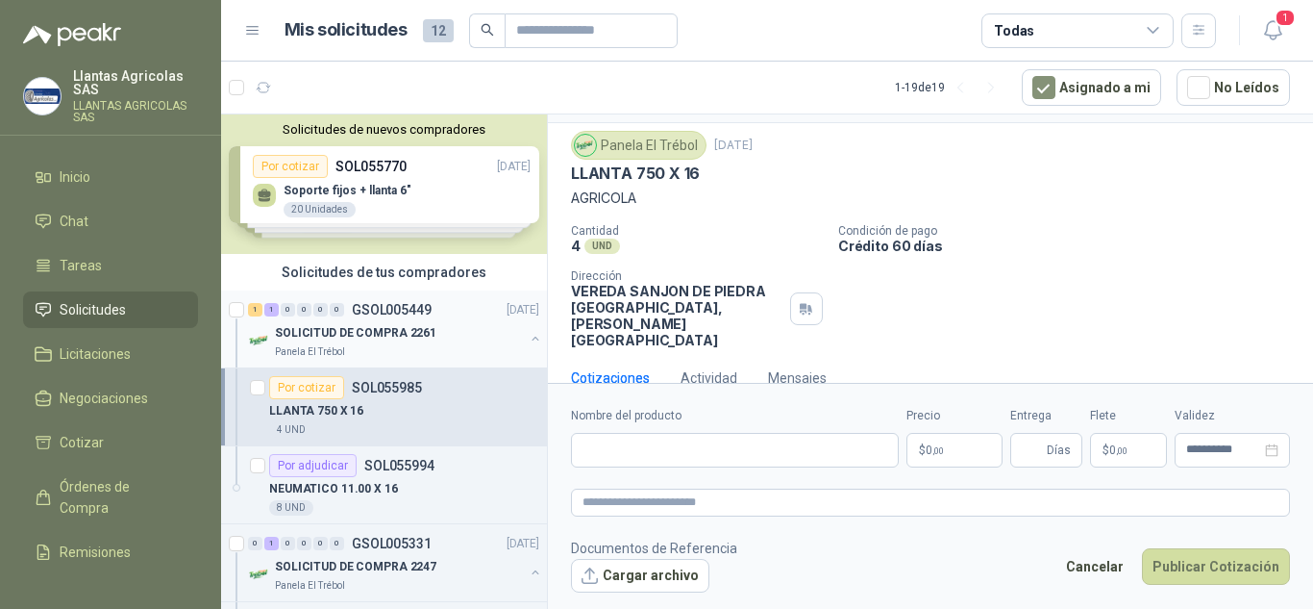
click at [386, 343] on div "SOLICITUD DE COMPRA 2261" at bounding box center [399, 332] width 249 height 23
